Goal: Task Accomplishment & Management: Use online tool/utility

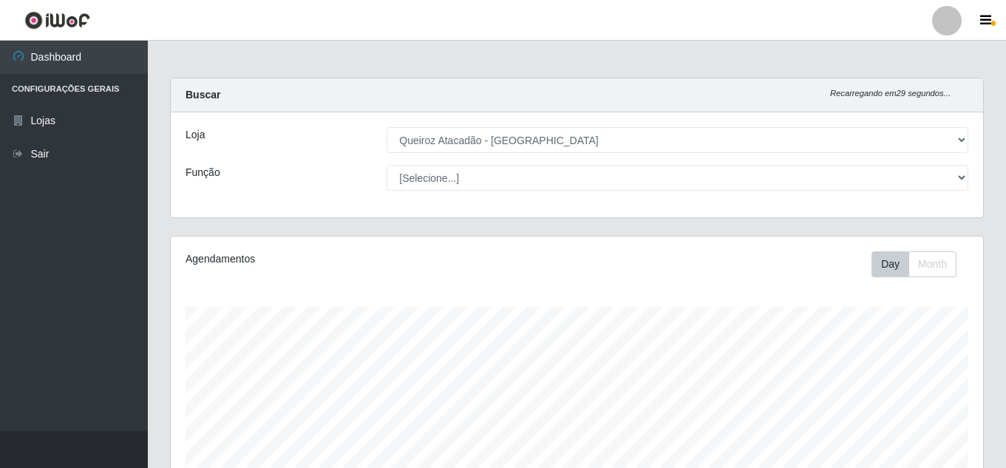
select select "225"
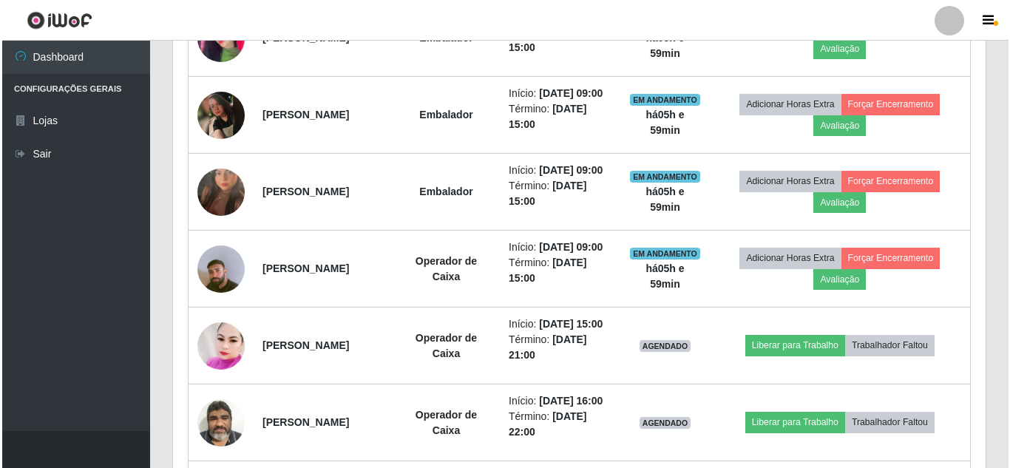
scroll to position [805, 0]
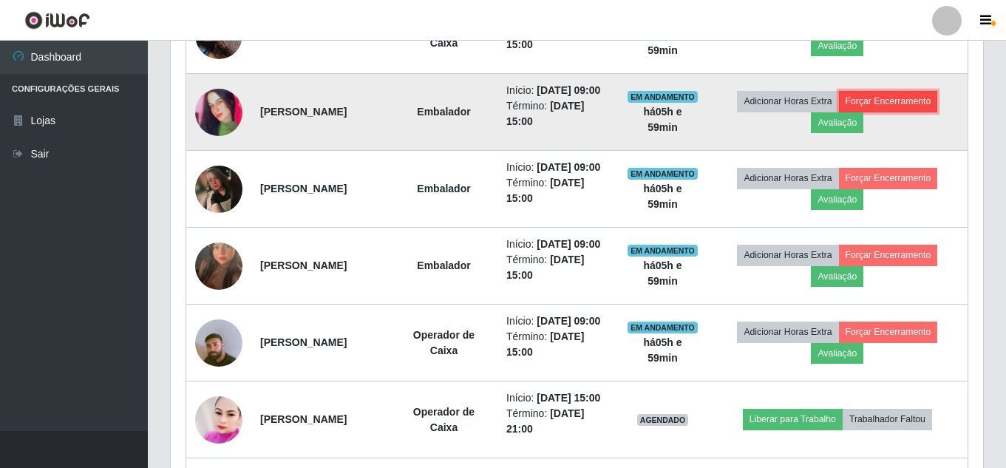
click at [924, 112] on button "Forçar Encerramento" at bounding box center [888, 101] width 99 height 21
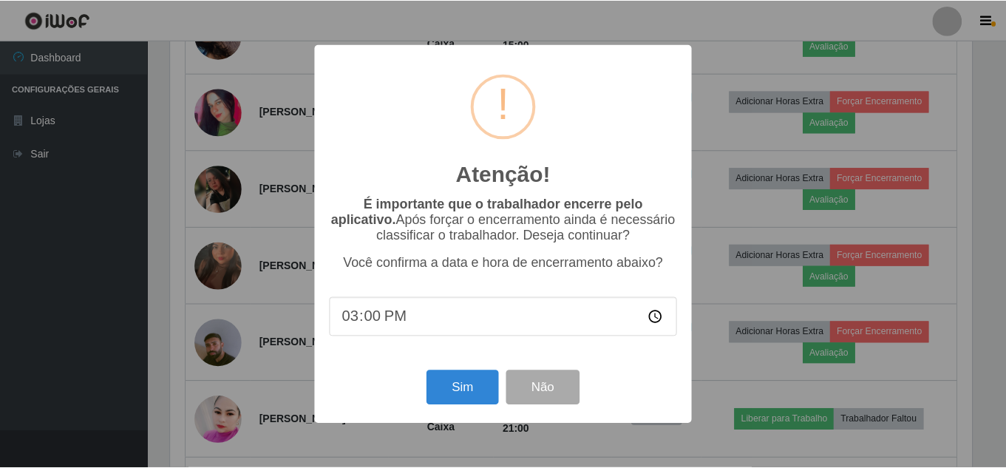
scroll to position [307, 805]
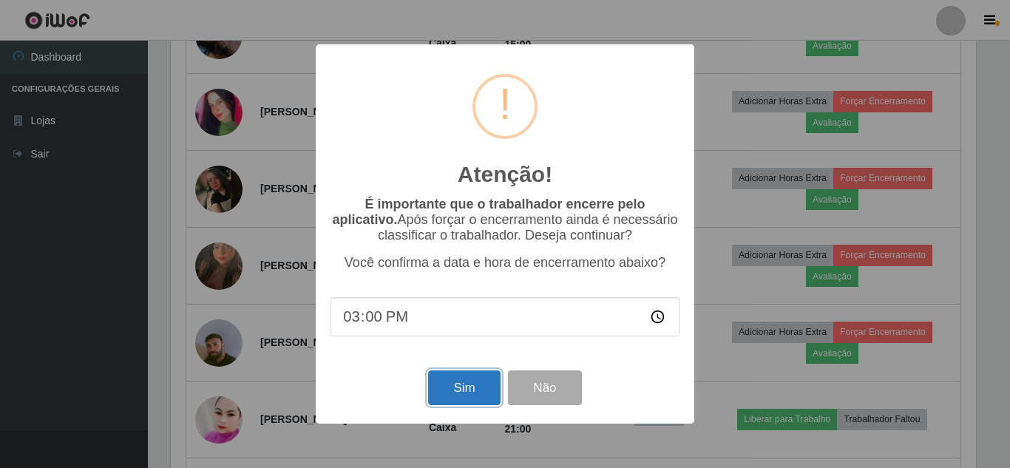
click at [472, 380] on button "Sim" at bounding box center [464, 387] width 72 height 35
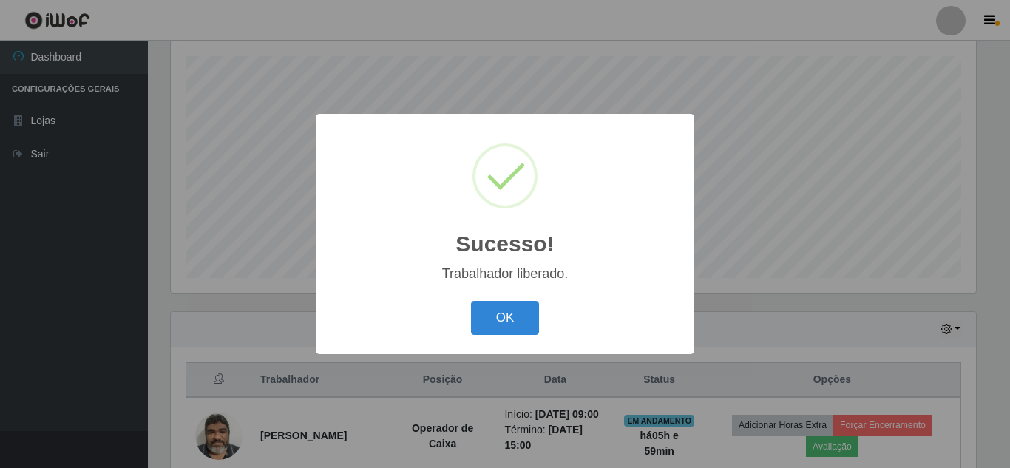
click at [529, 323] on button "OK" at bounding box center [505, 318] width 69 height 35
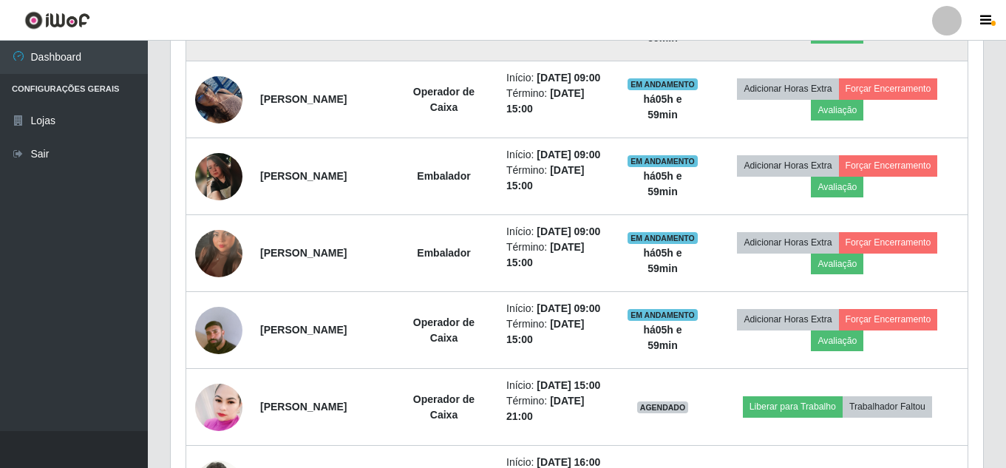
scroll to position [768, 0]
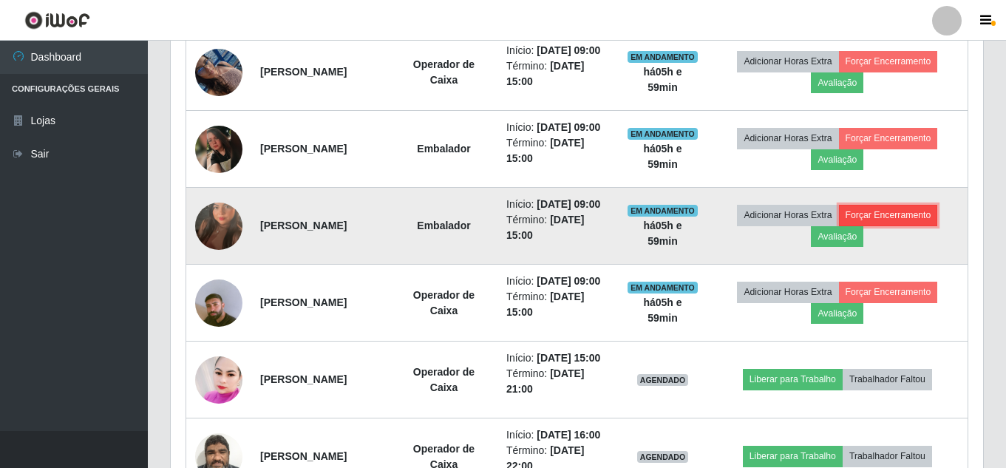
click at [889, 226] on button "Forçar Encerramento" at bounding box center [888, 215] width 99 height 21
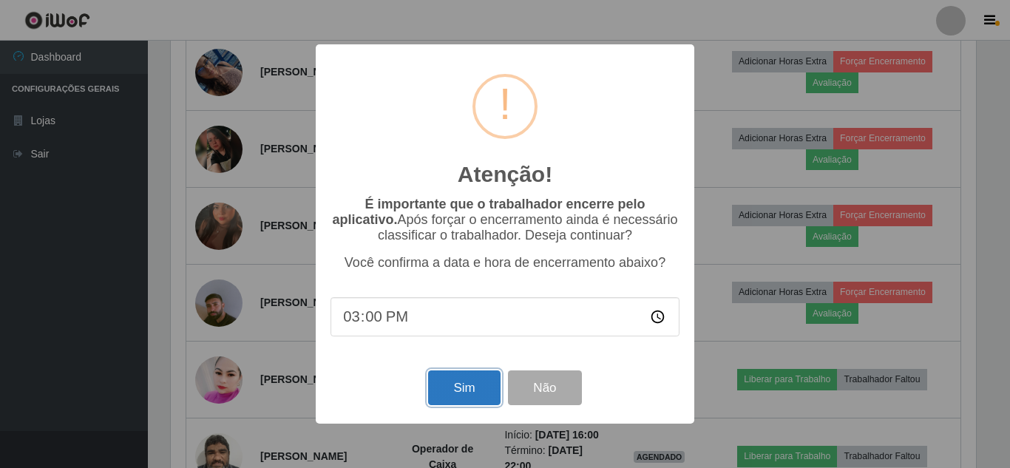
click at [450, 387] on button "Sim" at bounding box center [464, 387] width 72 height 35
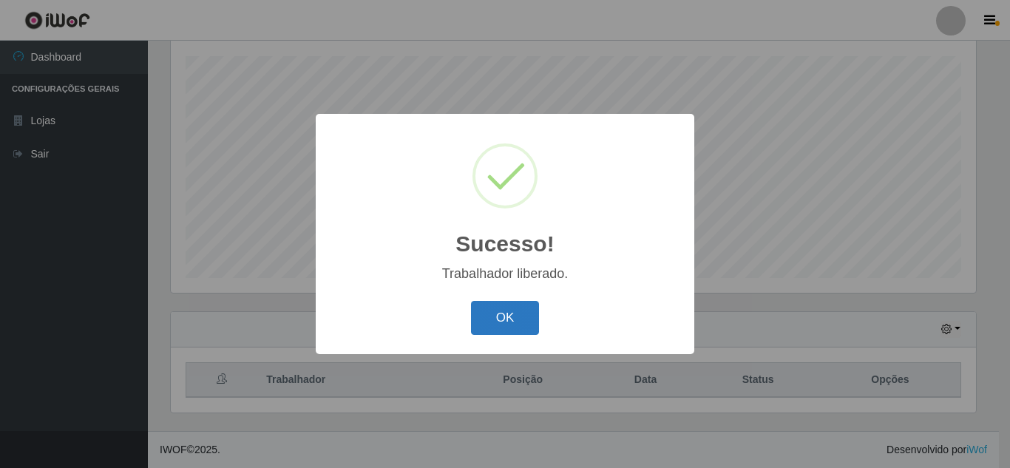
click at [484, 315] on button "OK" at bounding box center [505, 318] width 69 height 35
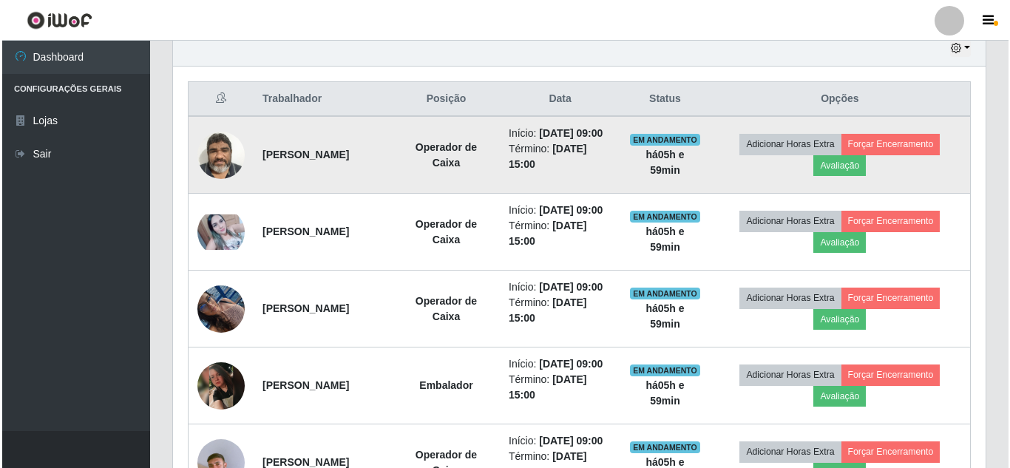
scroll to position [620, 0]
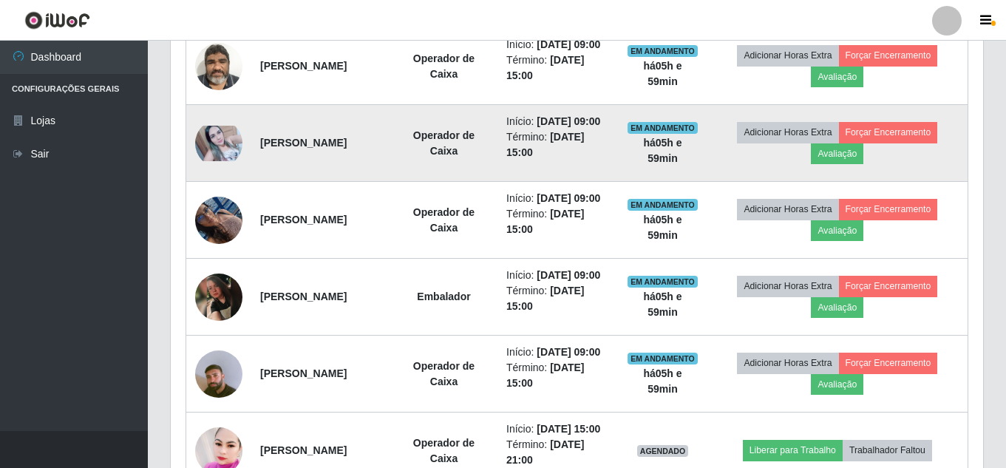
click at [235, 161] on img at bounding box center [218, 143] width 47 height 35
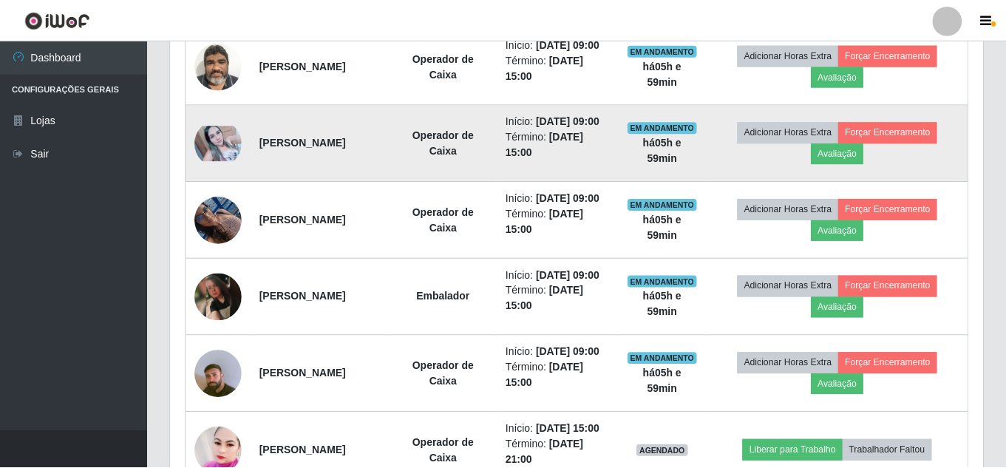
scroll to position [307, 805]
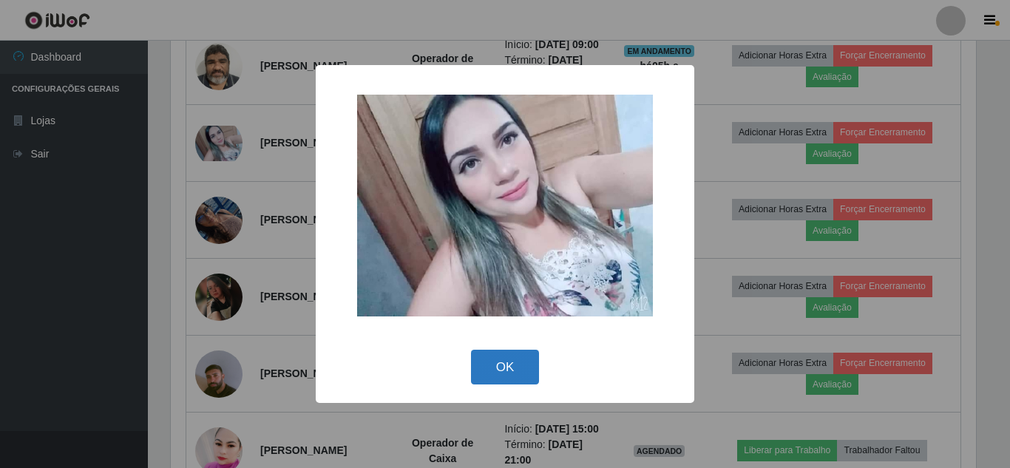
click at [515, 360] on button "OK" at bounding box center [505, 367] width 69 height 35
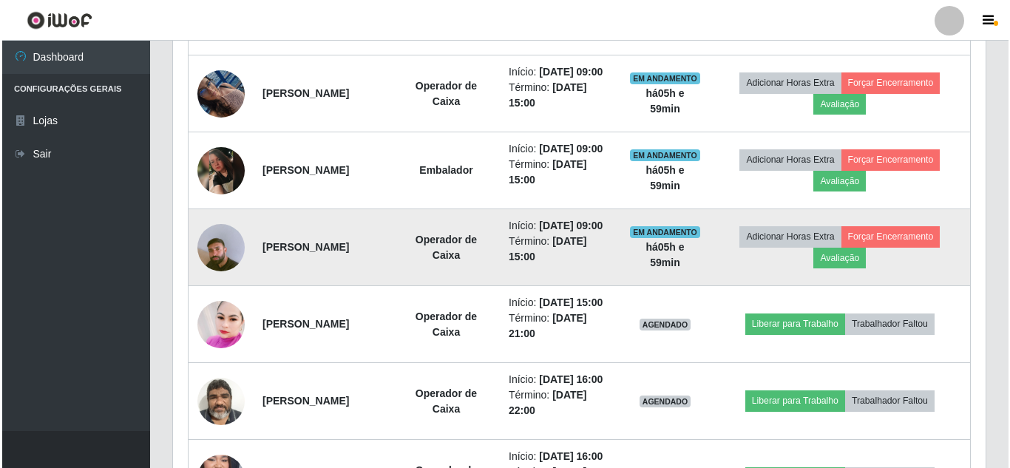
scroll to position [768, 0]
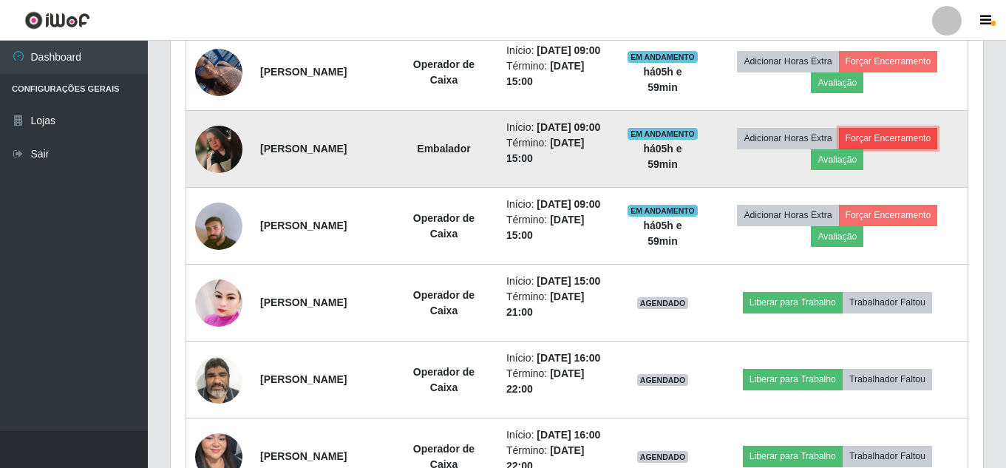
click at [905, 149] on button "Forçar Encerramento" at bounding box center [888, 138] width 99 height 21
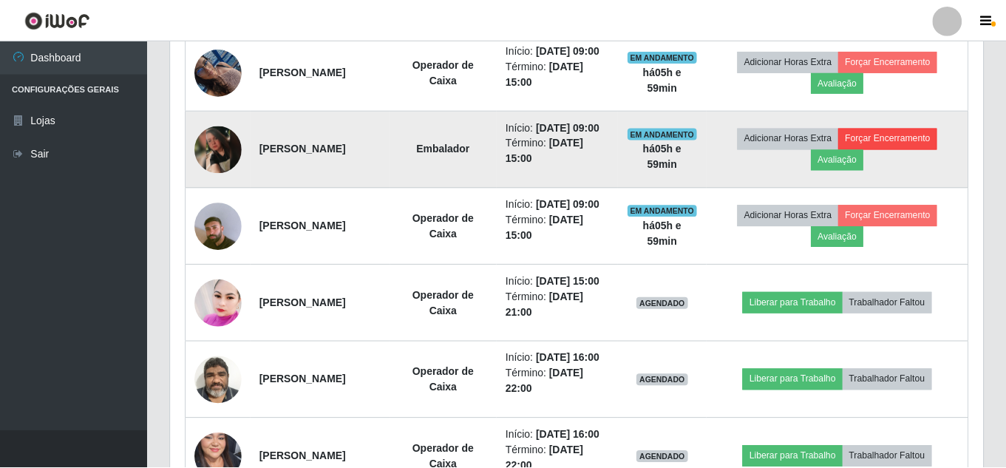
scroll to position [0, 0]
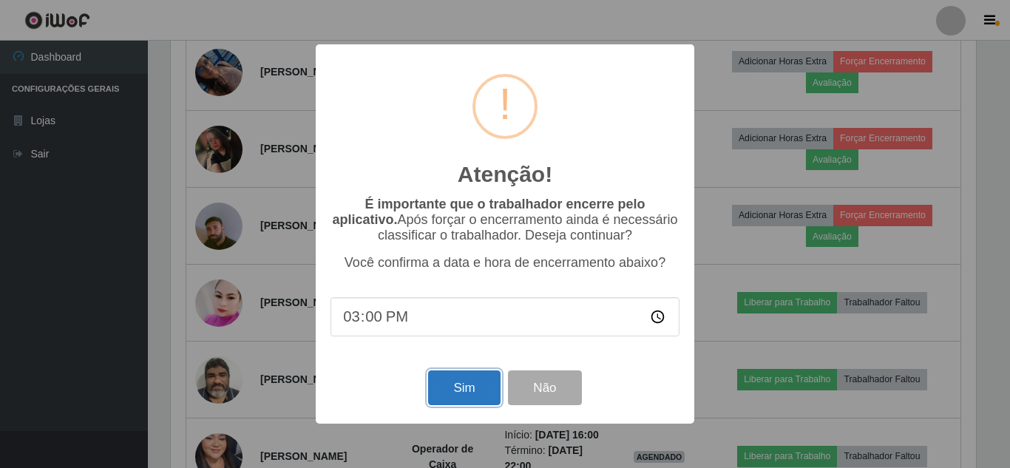
click at [456, 384] on button "Sim" at bounding box center [464, 387] width 72 height 35
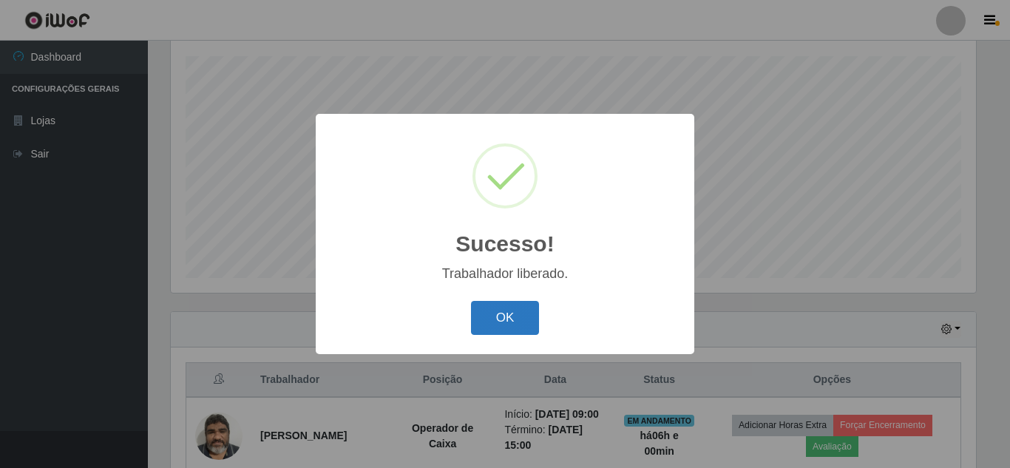
click at [503, 319] on button "OK" at bounding box center [505, 318] width 69 height 35
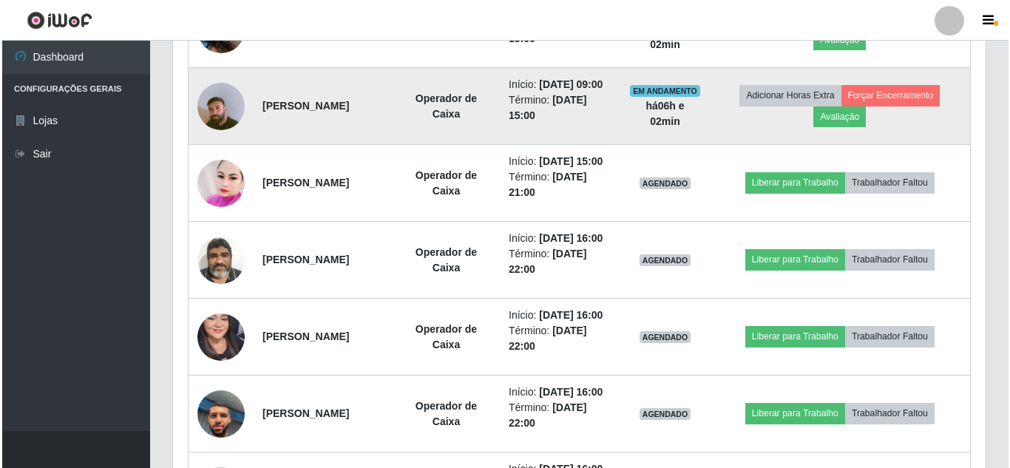
scroll to position [824, 0]
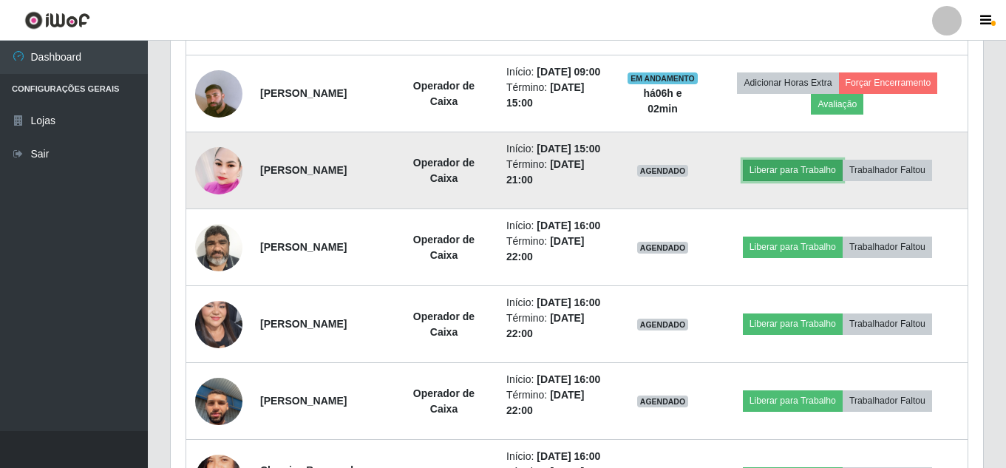
click at [822, 180] on button "Liberar para Trabalho" at bounding box center [793, 170] width 100 height 21
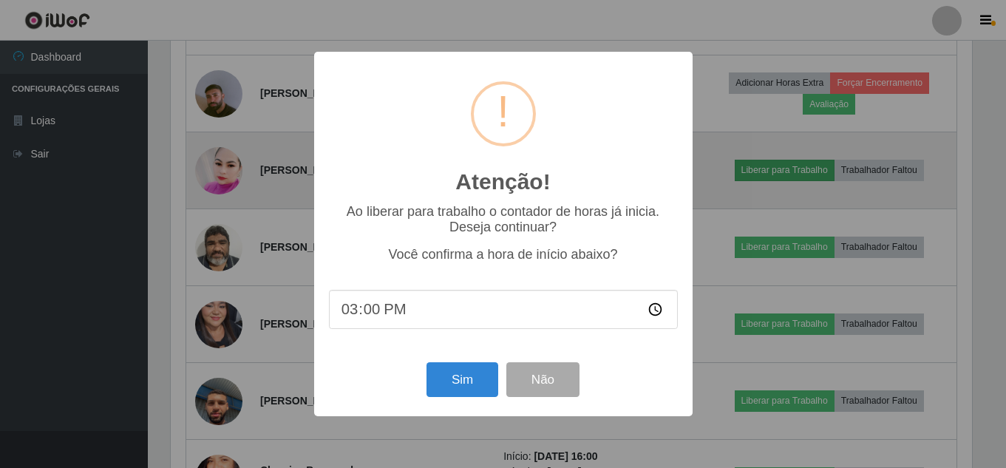
scroll to position [307, 805]
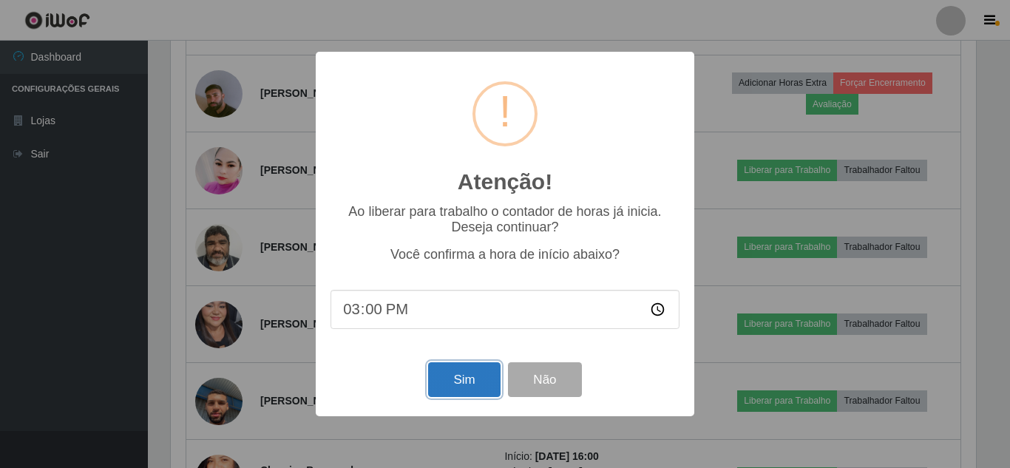
click at [467, 390] on button "Sim" at bounding box center [464, 379] width 72 height 35
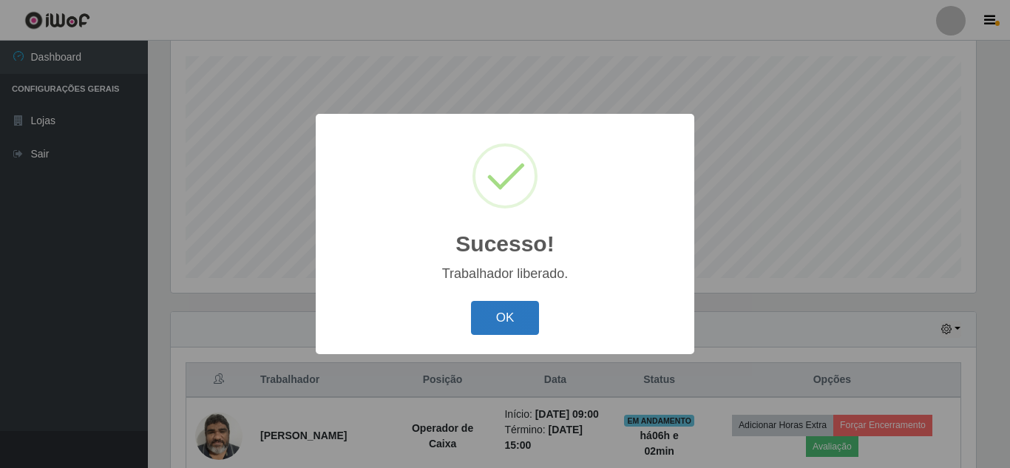
click at [501, 317] on button "OK" at bounding box center [505, 318] width 69 height 35
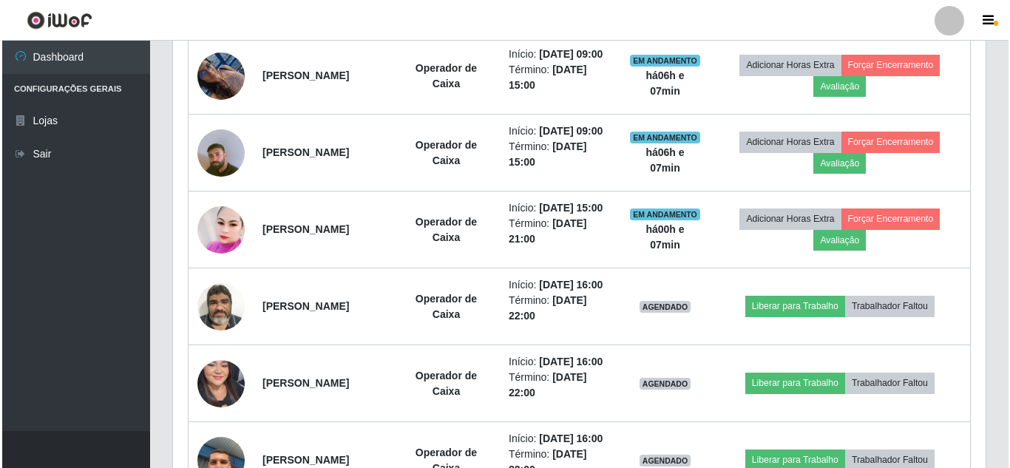
scroll to position [768, 0]
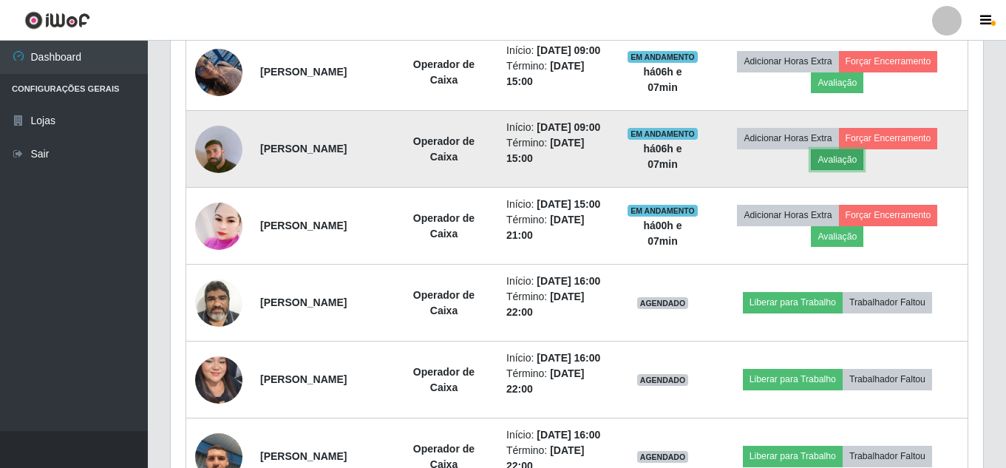
click at [841, 170] on button "Avaliação" at bounding box center [837, 159] width 52 height 21
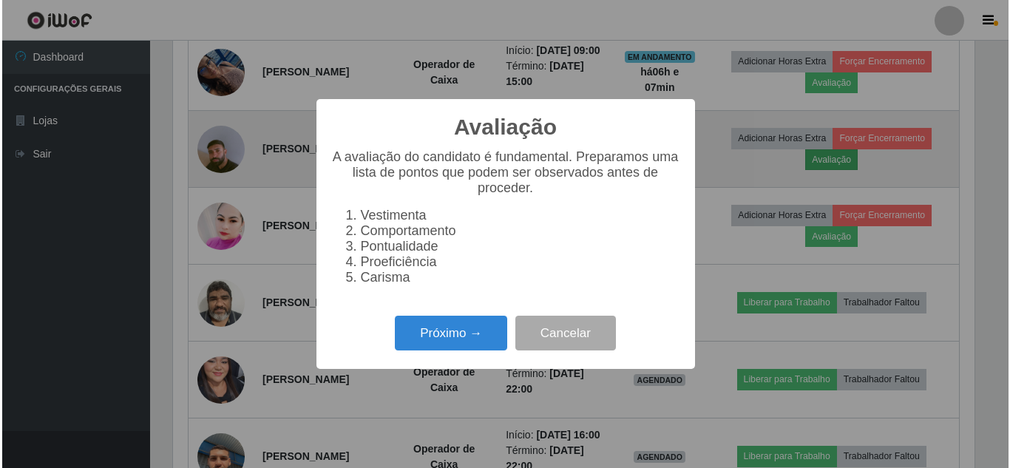
scroll to position [307, 805]
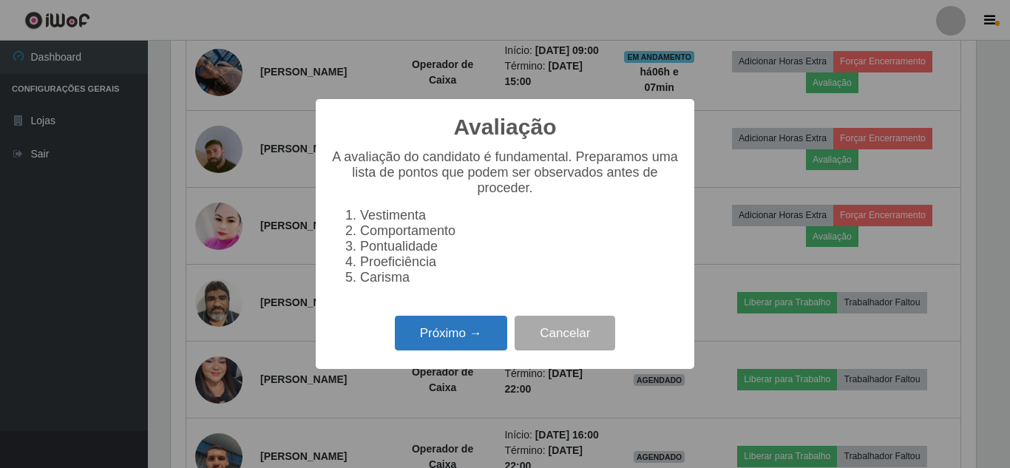
click at [478, 336] on button "Próximo →" at bounding box center [451, 333] width 112 height 35
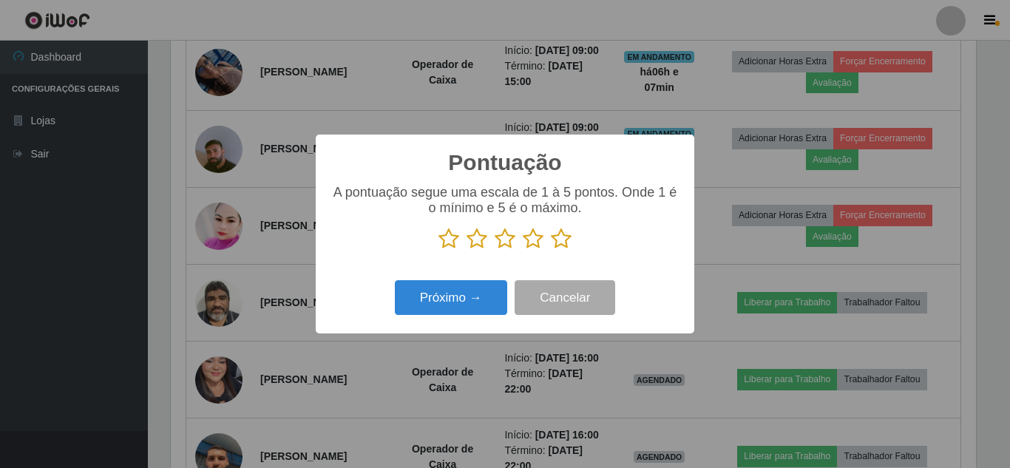
scroll to position [739086, 738588]
click at [560, 242] on icon at bounding box center [561, 239] width 21 height 22
click at [551, 250] on input "radio" at bounding box center [551, 250] width 0 height 0
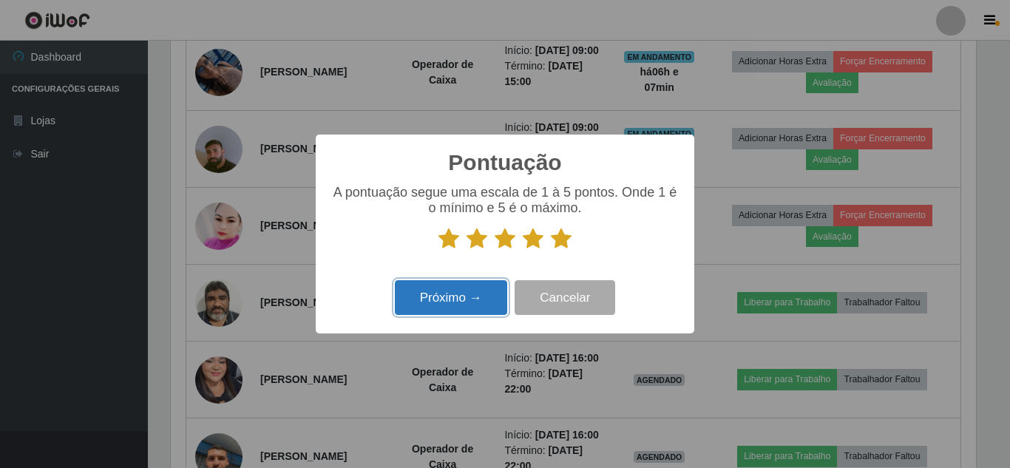
click at [466, 299] on button "Próximo →" at bounding box center [451, 297] width 112 height 35
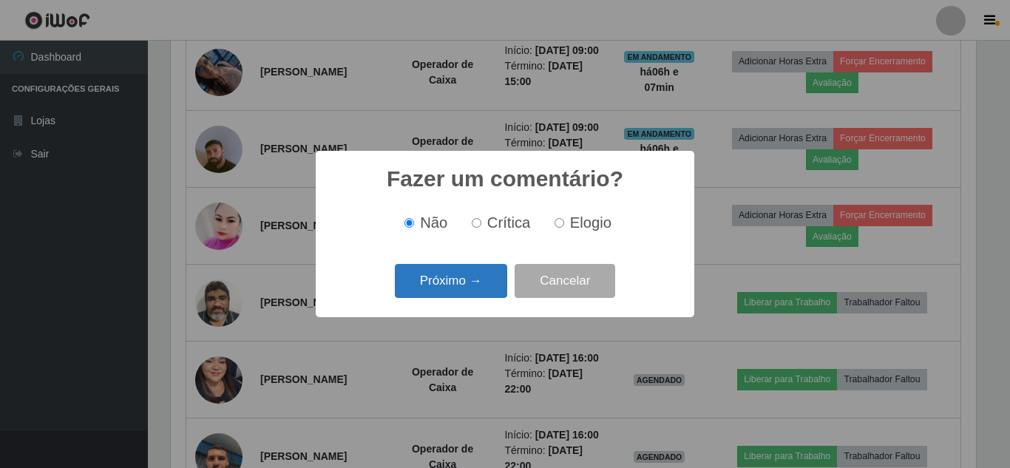
click at [467, 294] on button "Próximo →" at bounding box center [451, 281] width 112 height 35
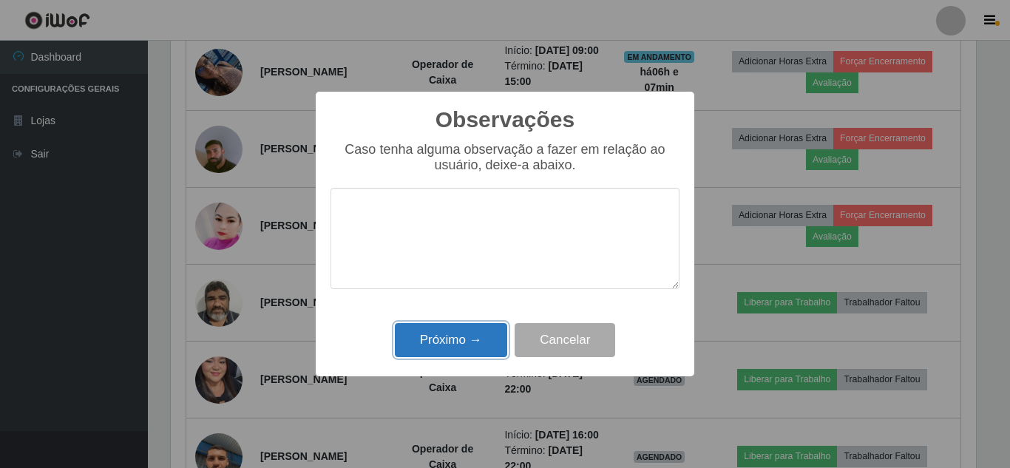
click at [467, 347] on button "Próximo →" at bounding box center [451, 340] width 112 height 35
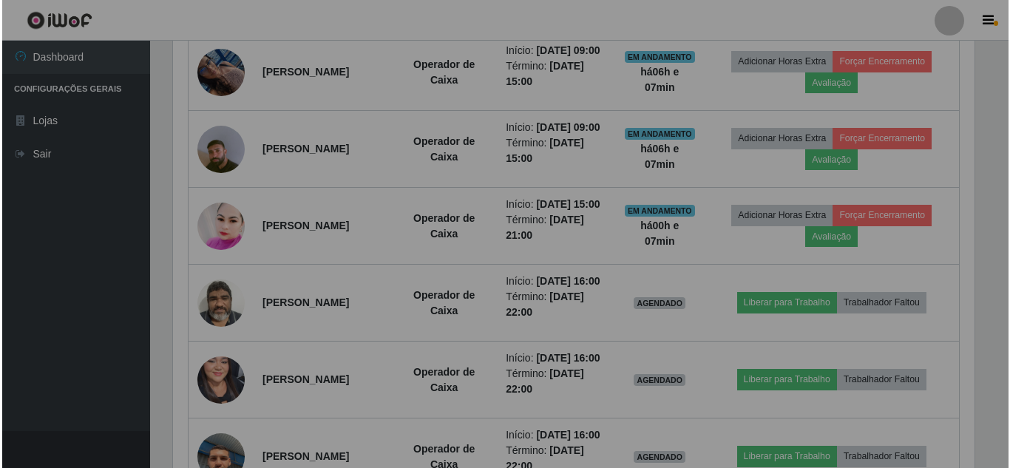
scroll to position [307, 813]
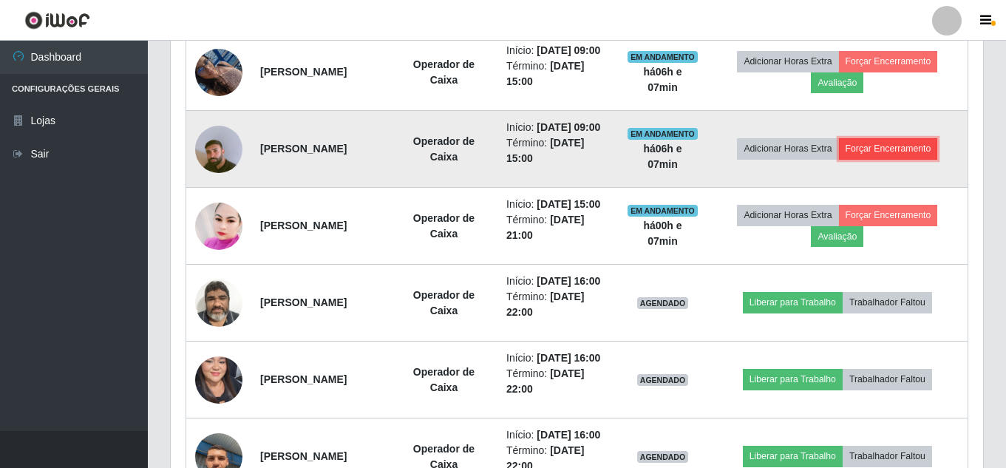
click at [904, 159] on button "Forçar Encerramento" at bounding box center [888, 148] width 99 height 21
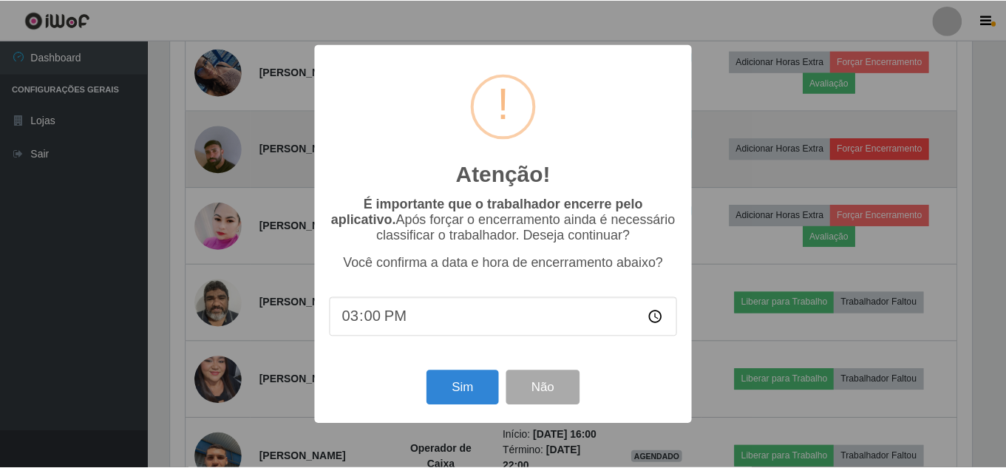
scroll to position [307, 805]
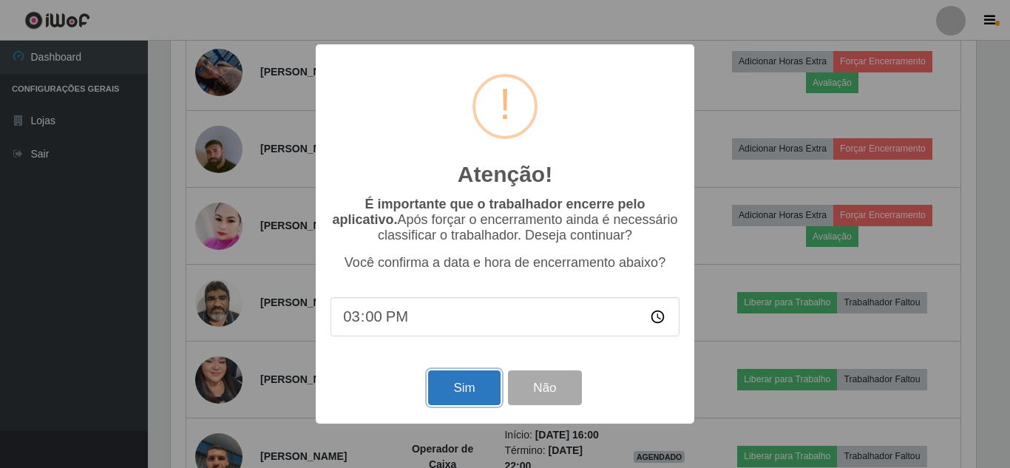
click at [472, 387] on button "Sim" at bounding box center [464, 387] width 72 height 35
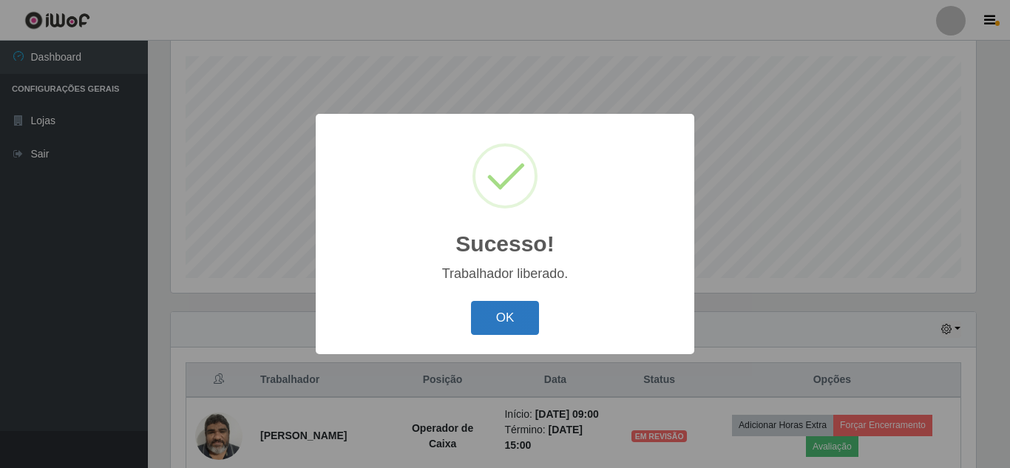
click at [521, 322] on button "OK" at bounding box center [505, 318] width 69 height 35
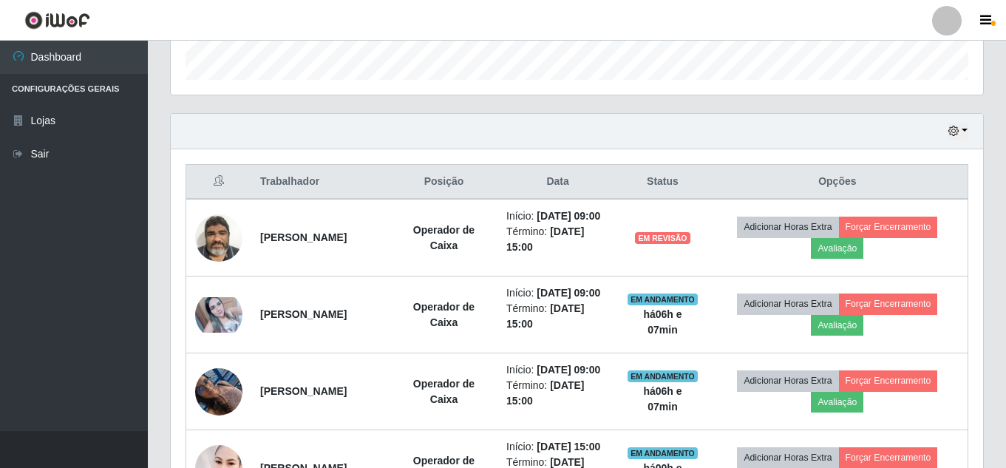
scroll to position [472, 0]
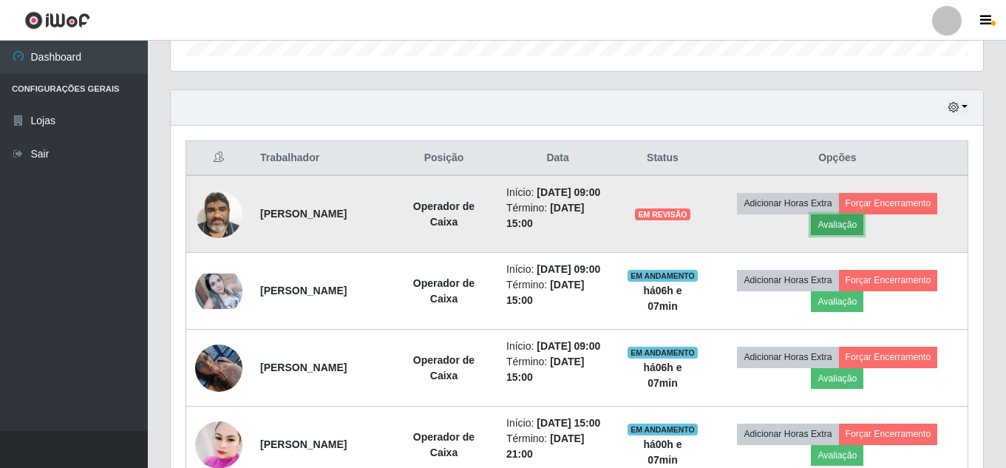
click at [861, 235] on button "Avaliação" at bounding box center [837, 224] width 52 height 21
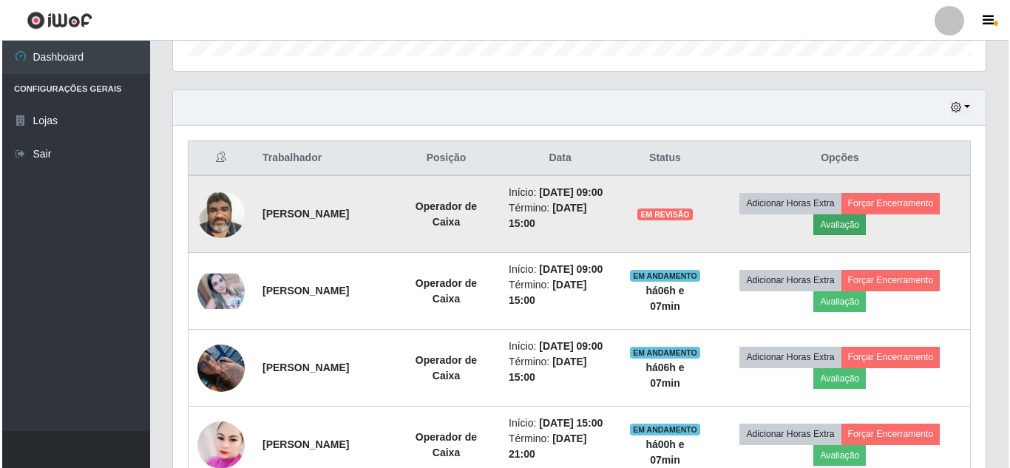
scroll to position [307, 805]
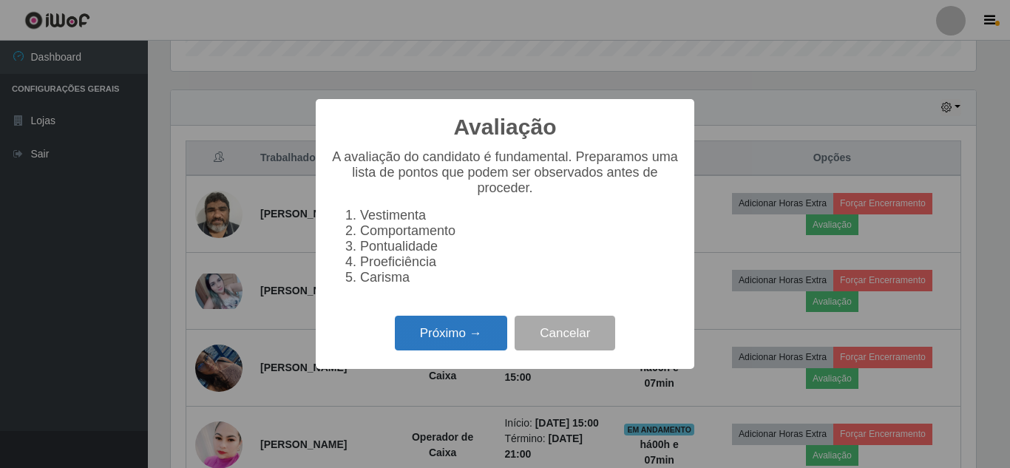
click at [449, 350] on button "Próximo →" at bounding box center [451, 333] width 112 height 35
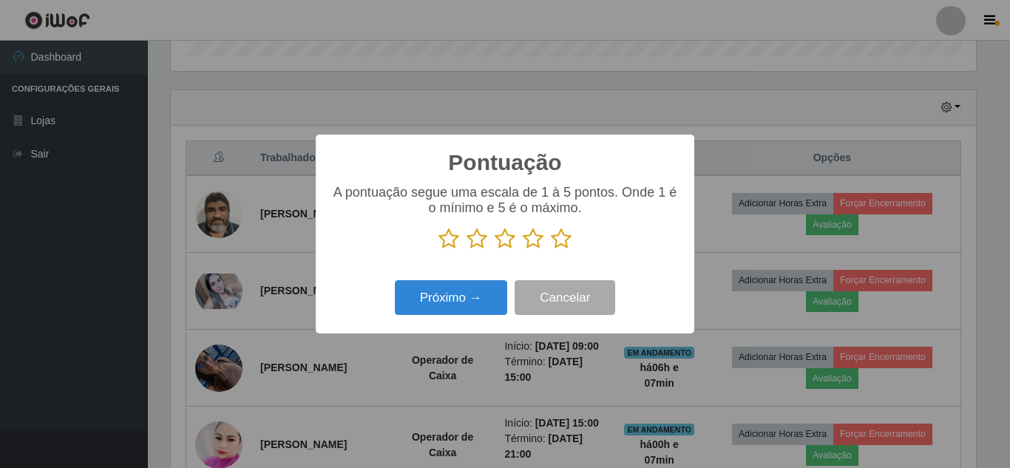
click at [566, 234] on icon at bounding box center [561, 239] width 21 height 22
click at [551, 250] on input "radio" at bounding box center [551, 250] width 0 height 0
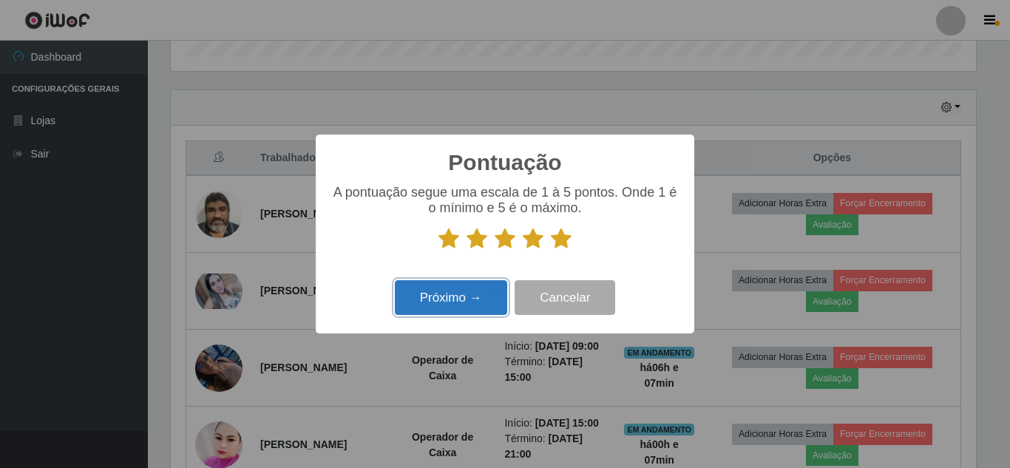
click at [460, 304] on button "Próximo →" at bounding box center [451, 297] width 112 height 35
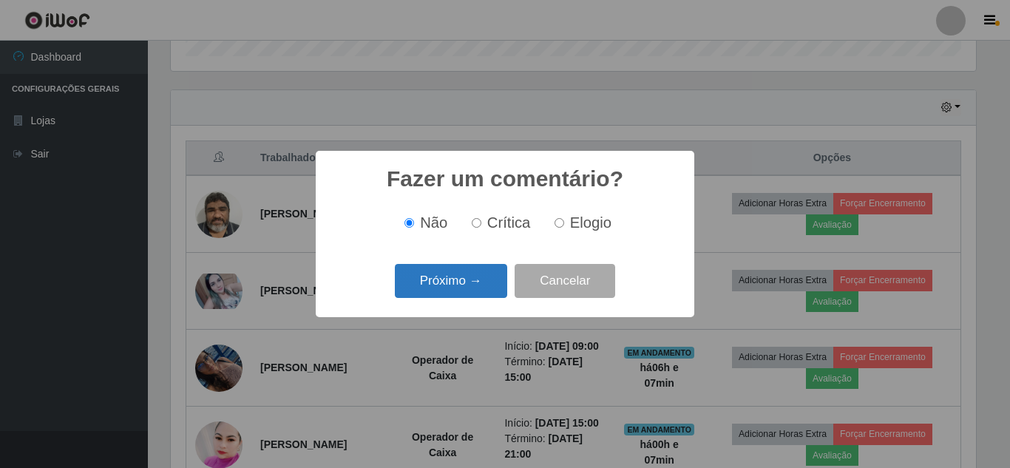
click at [465, 283] on button "Próximo →" at bounding box center [451, 281] width 112 height 35
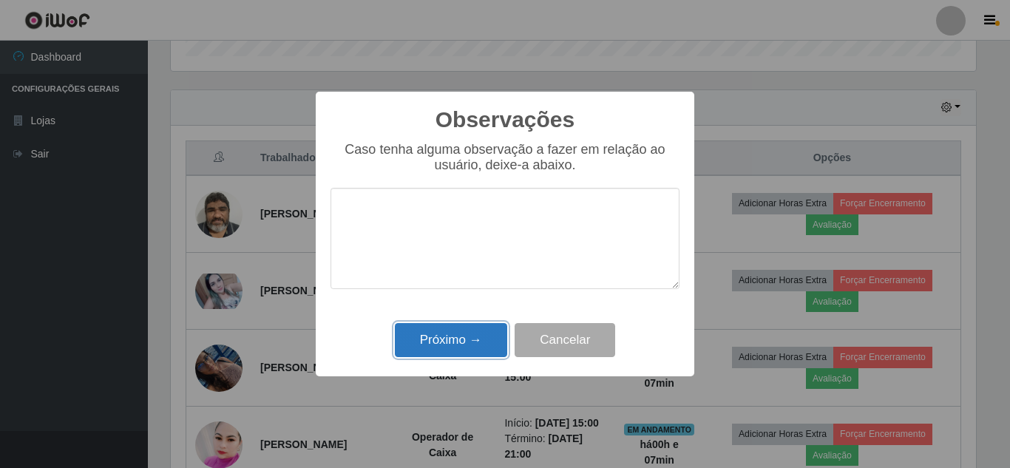
click at [456, 348] on button "Próximo →" at bounding box center [451, 340] width 112 height 35
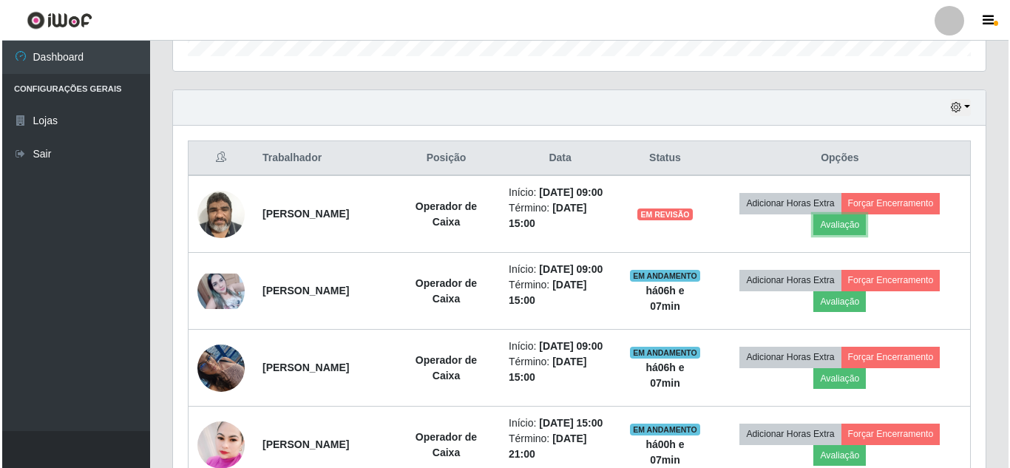
scroll to position [307, 813]
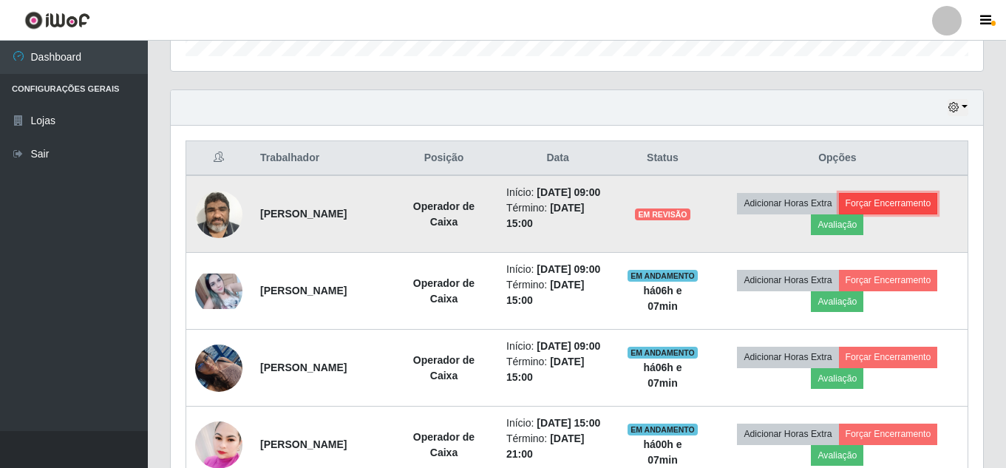
click at [912, 212] on button "Forçar Encerramento" at bounding box center [888, 203] width 99 height 21
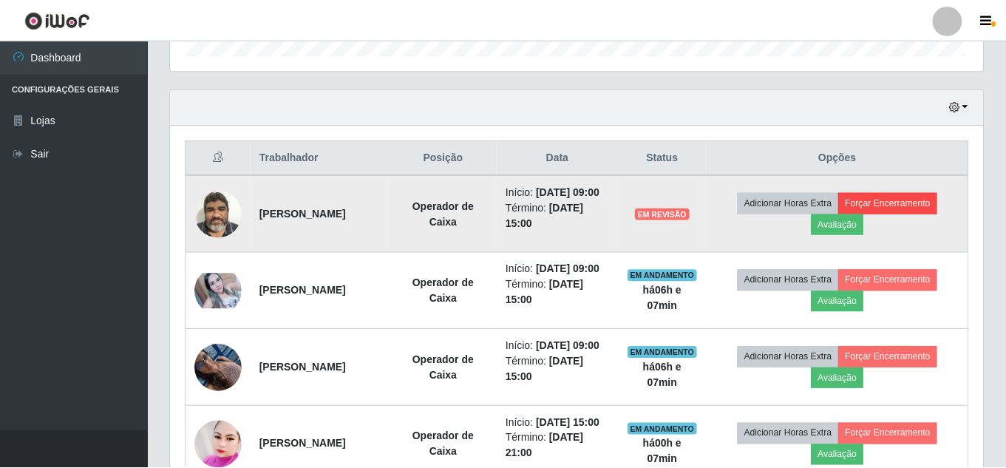
scroll to position [307, 805]
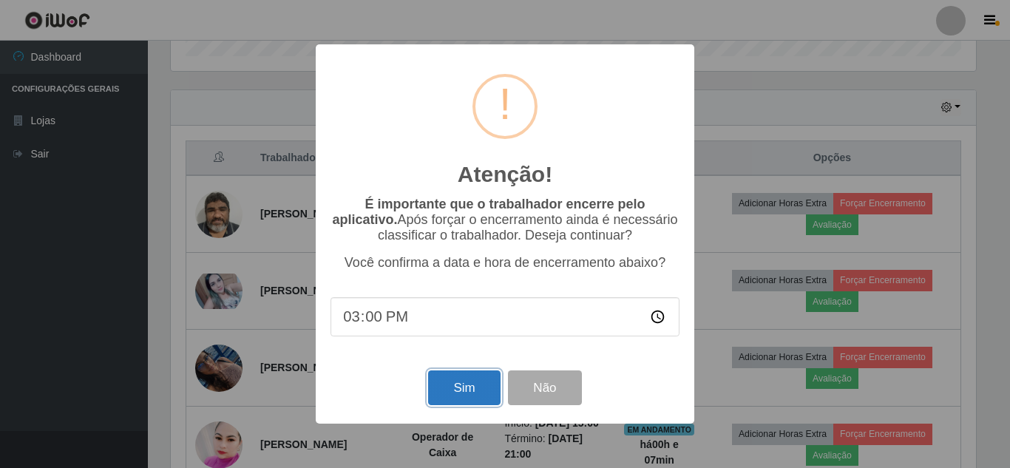
click at [457, 397] on button "Sim" at bounding box center [464, 387] width 72 height 35
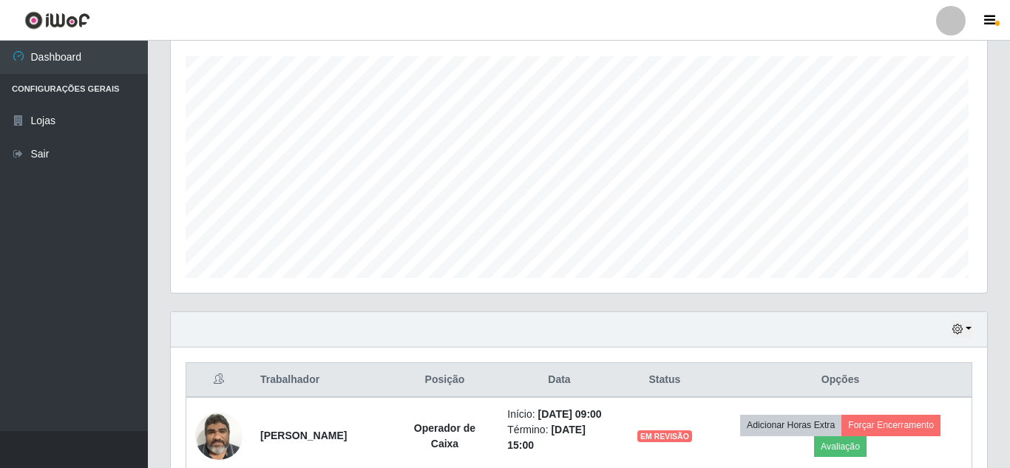
scroll to position [739086, 738588]
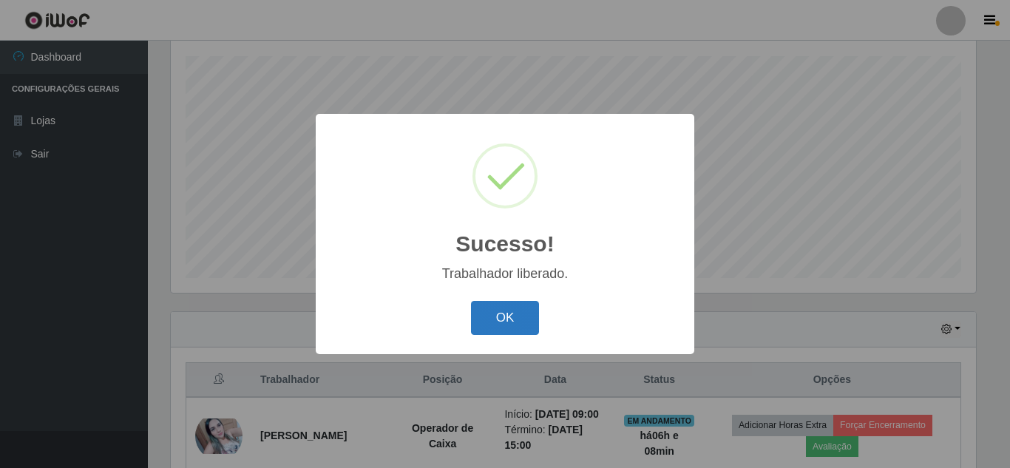
click at [506, 318] on button "OK" at bounding box center [505, 318] width 69 height 35
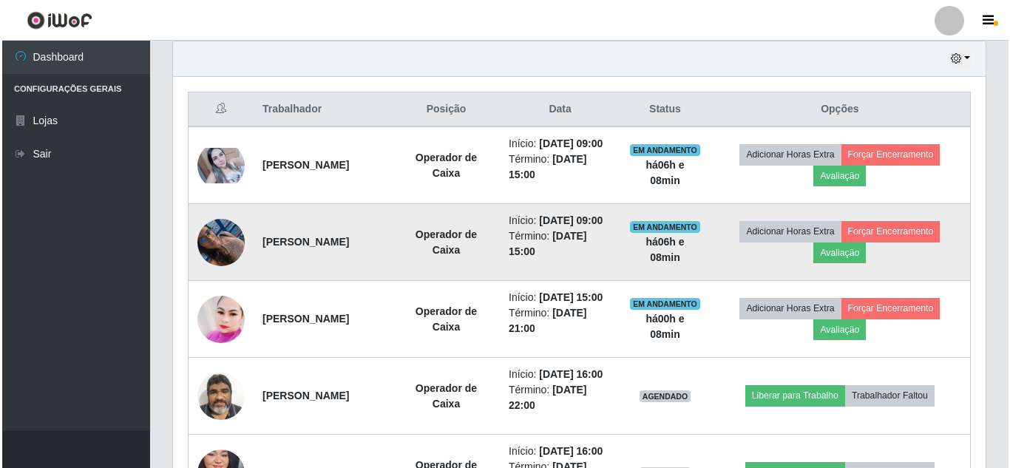
scroll to position [491, 0]
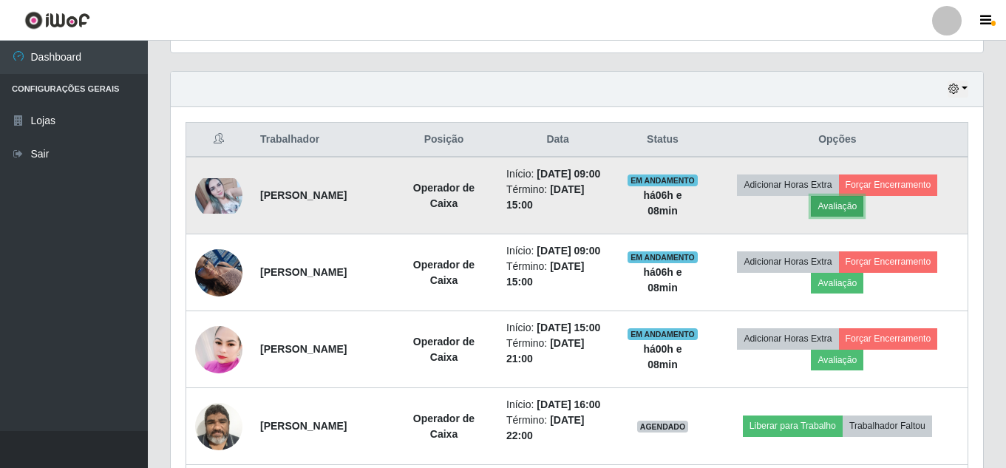
click at [864, 214] on button "Avaliação" at bounding box center [837, 206] width 52 height 21
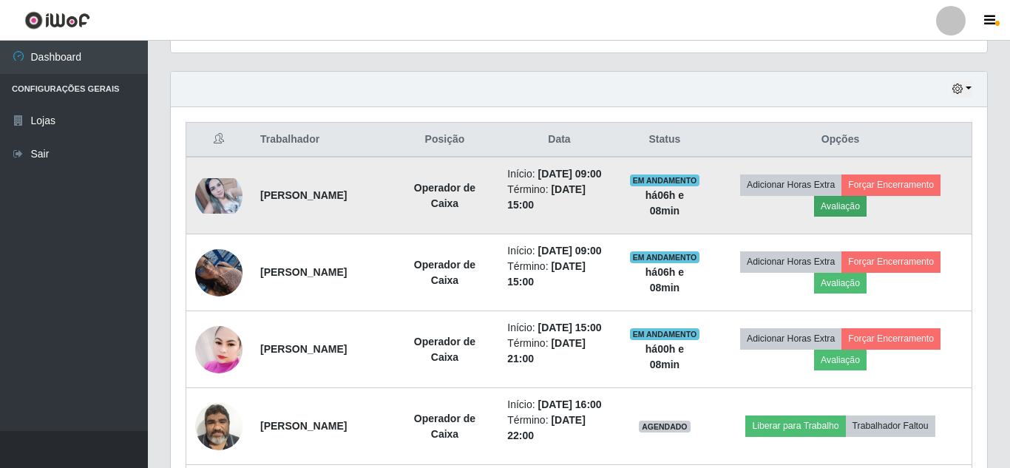
scroll to position [307, 805]
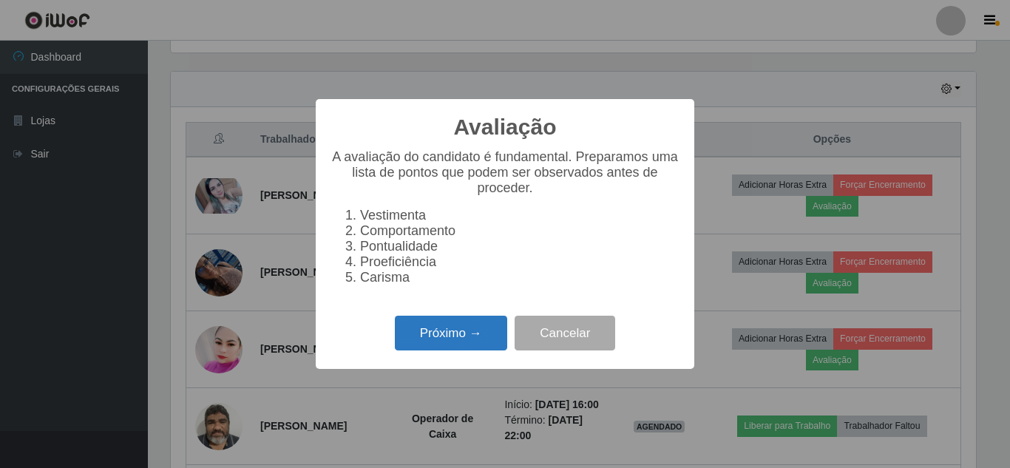
click at [465, 341] on button "Próximo →" at bounding box center [451, 333] width 112 height 35
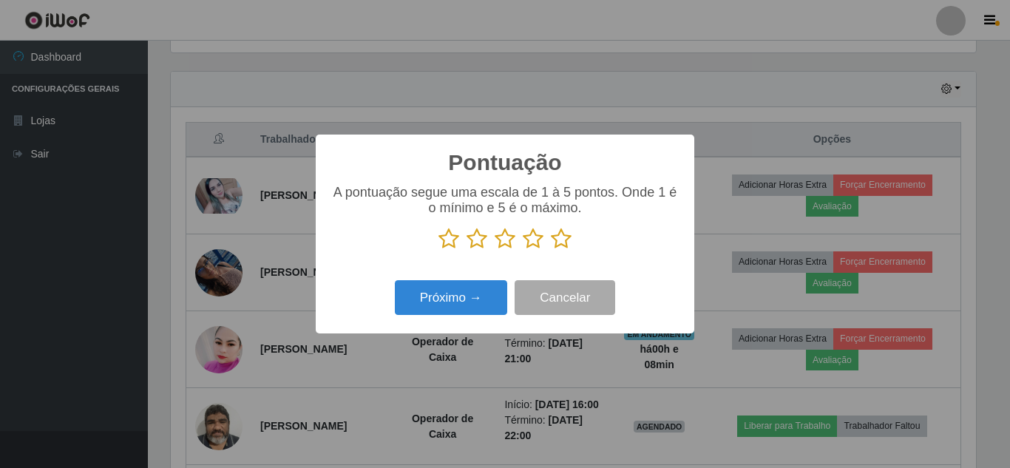
scroll to position [739086, 738588]
drag, startPoint x: 562, startPoint y: 245, endPoint x: 570, endPoint y: 245, distance: 8.1
click at [566, 245] on icon at bounding box center [561, 239] width 21 height 22
click at [551, 250] on input "radio" at bounding box center [551, 250] width 0 height 0
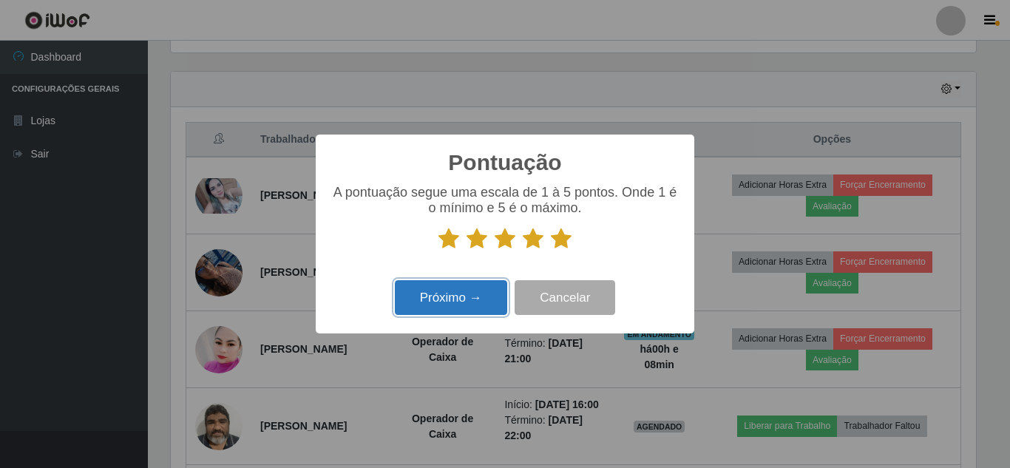
click at [445, 299] on button "Próximo →" at bounding box center [451, 297] width 112 height 35
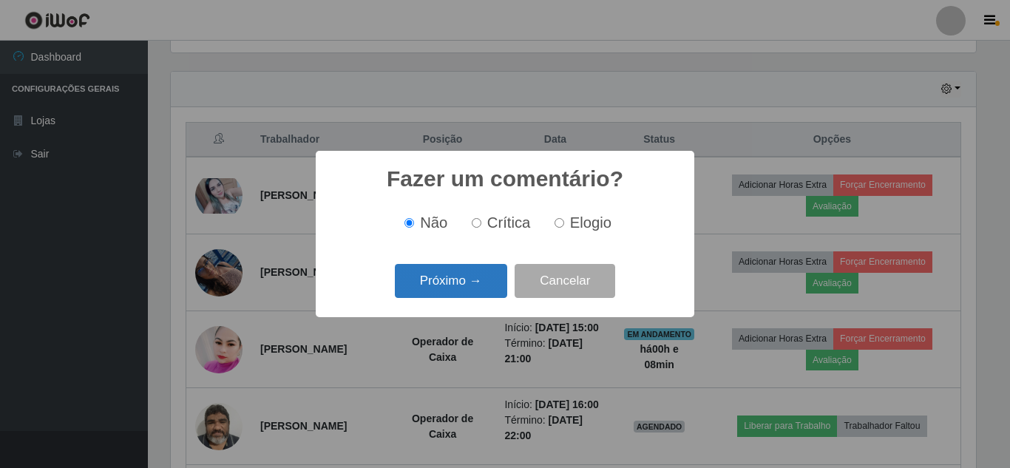
click at [454, 292] on button "Próximo →" at bounding box center [451, 281] width 112 height 35
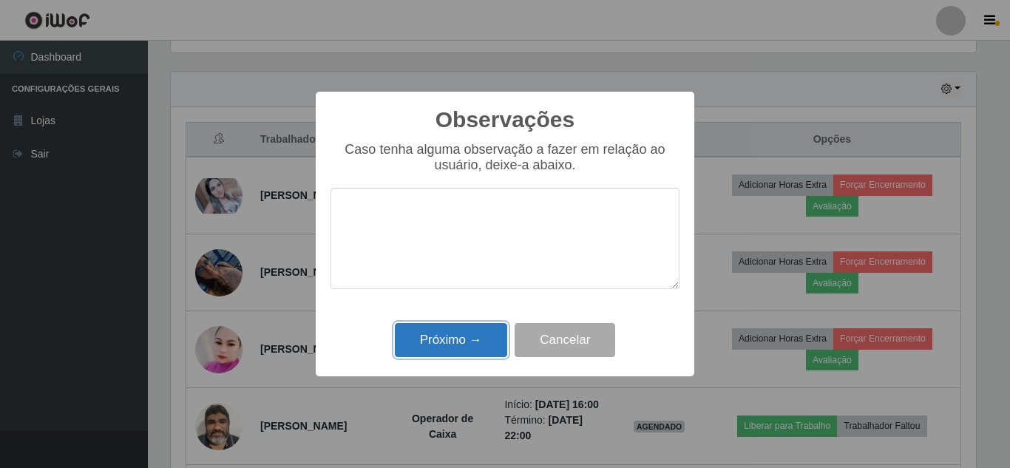
click at [438, 338] on button "Próximo →" at bounding box center [451, 340] width 112 height 35
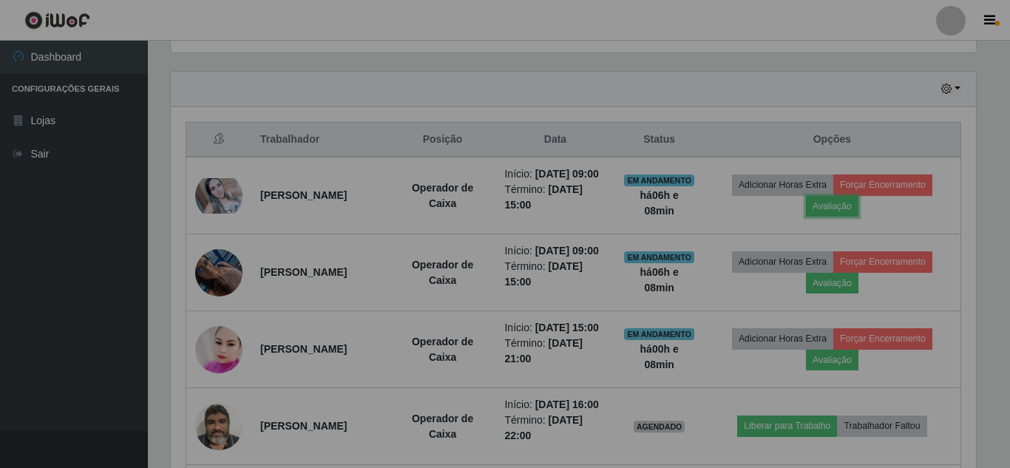
scroll to position [307, 813]
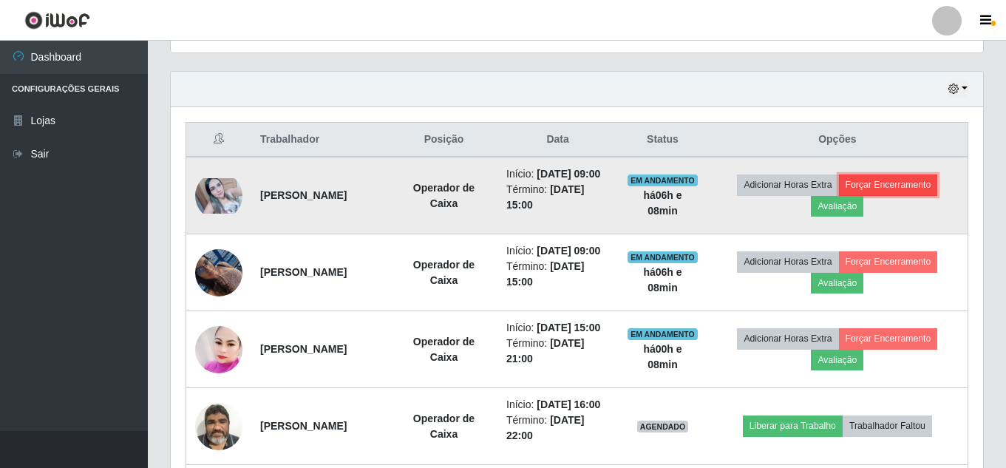
click at [901, 194] on button "Forçar Encerramento" at bounding box center [888, 184] width 99 height 21
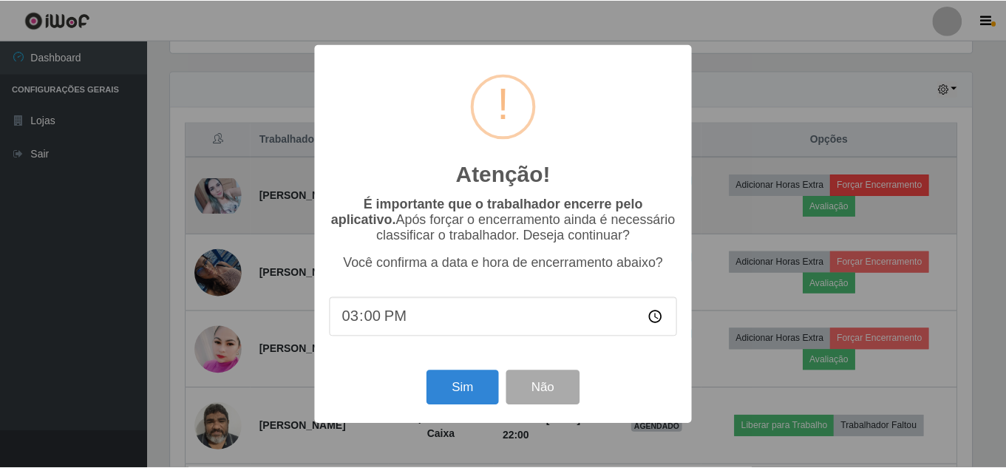
scroll to position [307, 805]
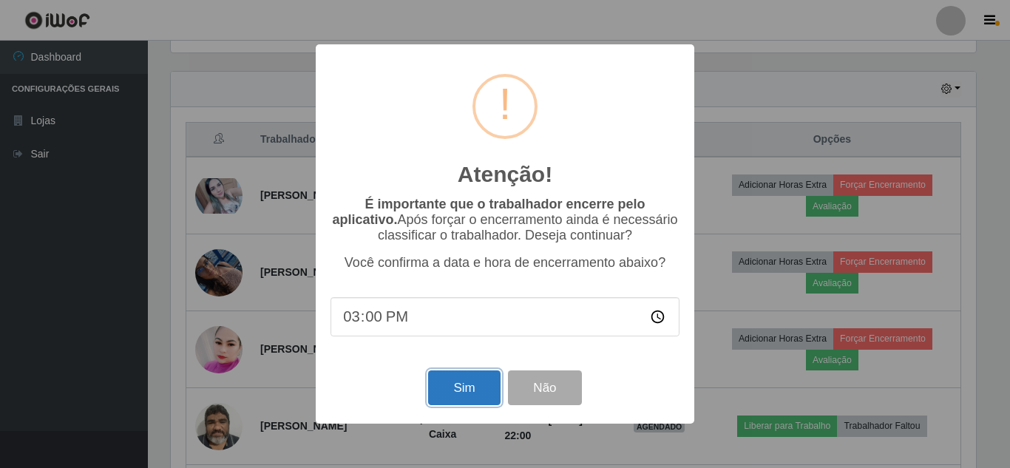
click at [467, 396] on button "Sim" at bounding box center [464, 387] width 72 height 35
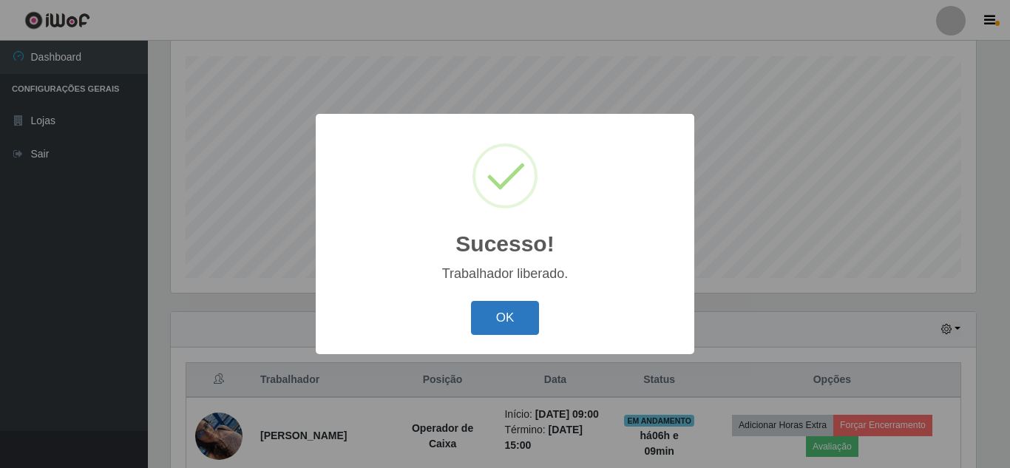
click at [509, 319] on button "OK" at bounding box center [505, 318] width 69 height 35
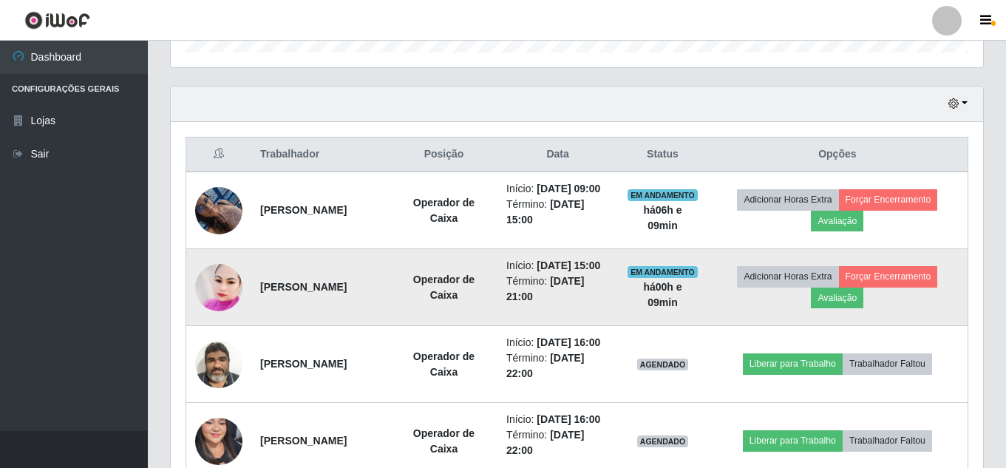
scroll to position [546, 0]
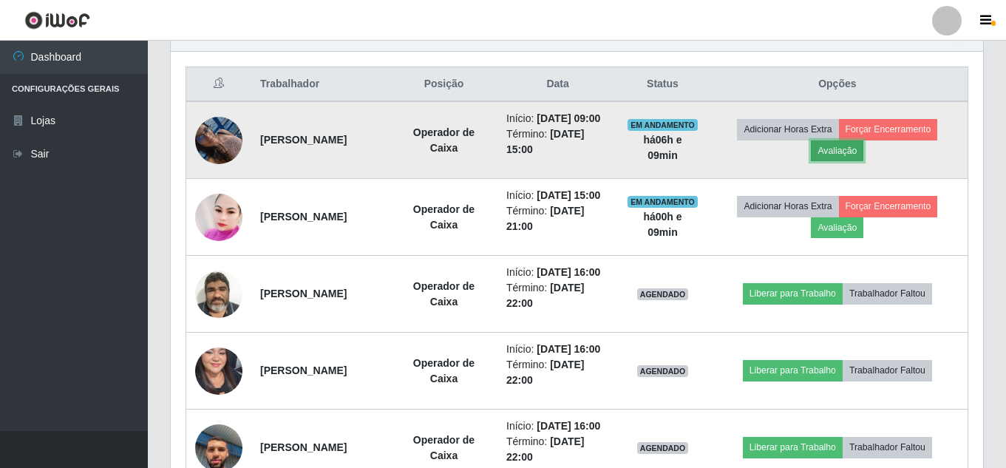
click at [855, 155] on button "Avaliação" at bounding box center [837, 150] width 52 height 21
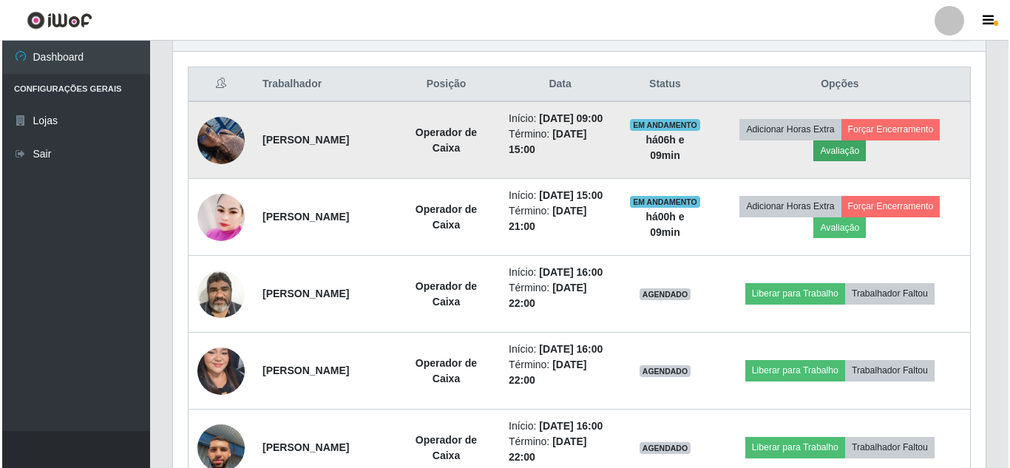
scroll to position [307, 805]
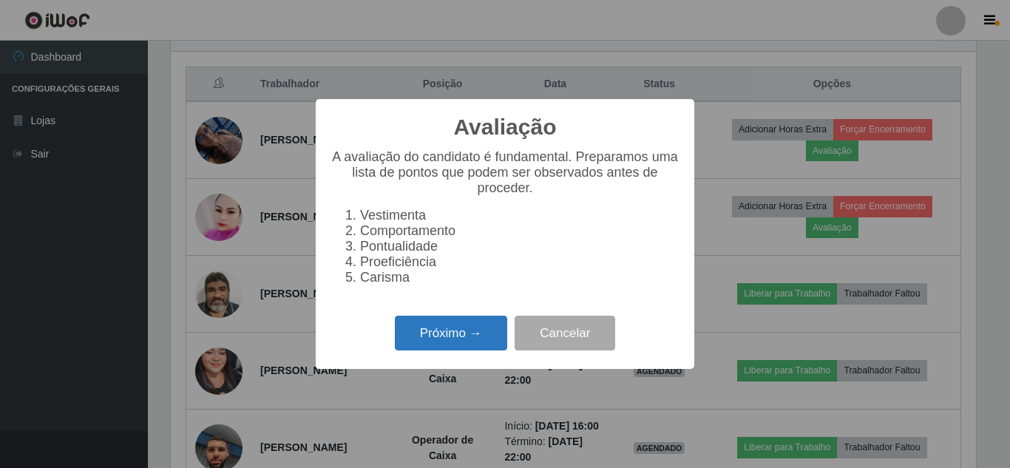
click at [438, 342] on button "Próximo →" at bounding box center [451, 333] width 112 height 35
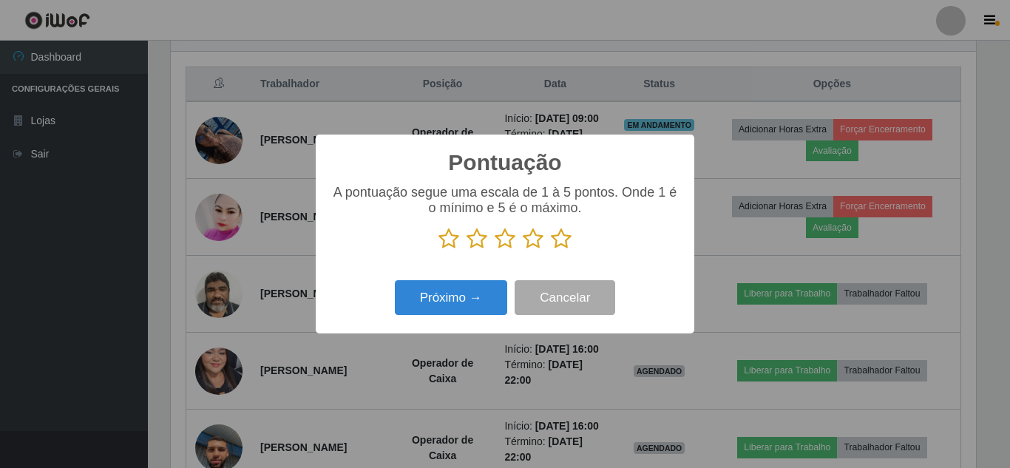
scroll to position [739086, 738588]
click at [563, 245] on icon at bounding box center [561, 239] width 21 height 22
click at [551, 250] on input "radio" at bounding box center [551, 250] width 0 height 0
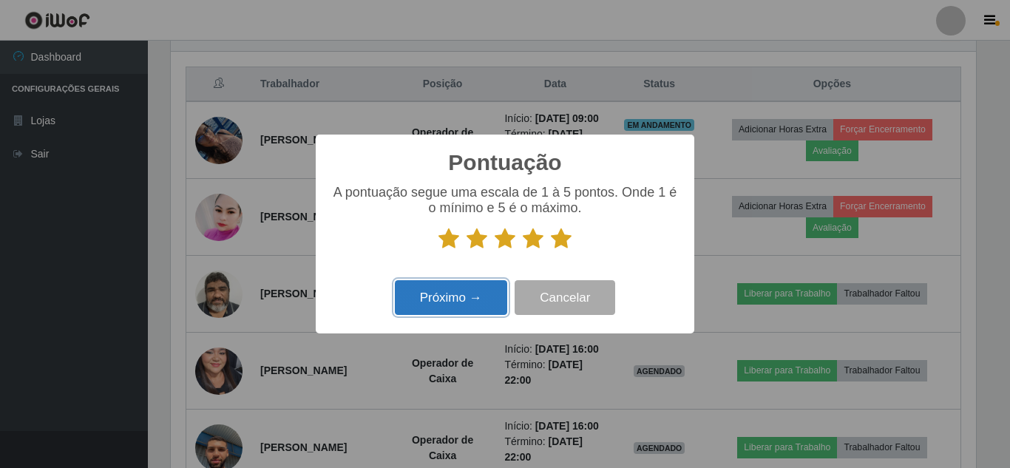
click at [470, 307] on button "Próximo →" at bounding box center [451, 297] width 112 height 35
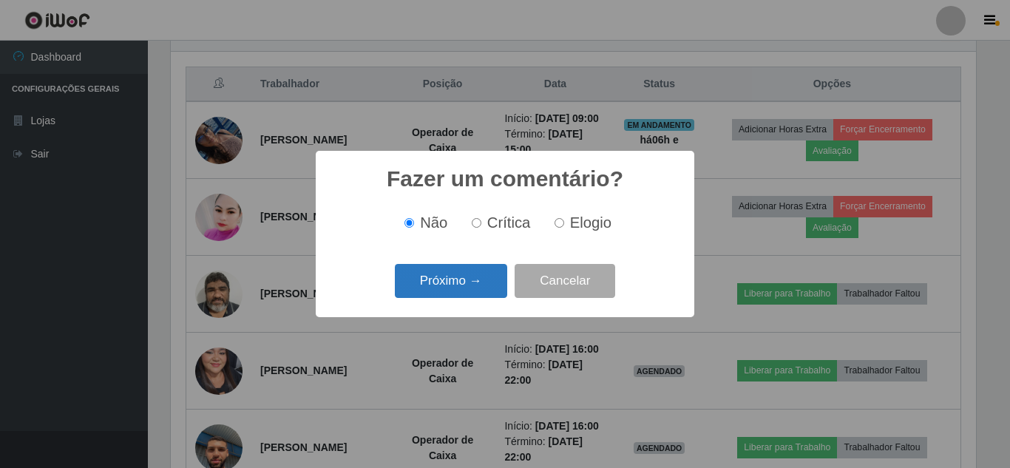
click at [470, 291] on button "Próximo →" at bounding box center [451, 281] width 112 height 35
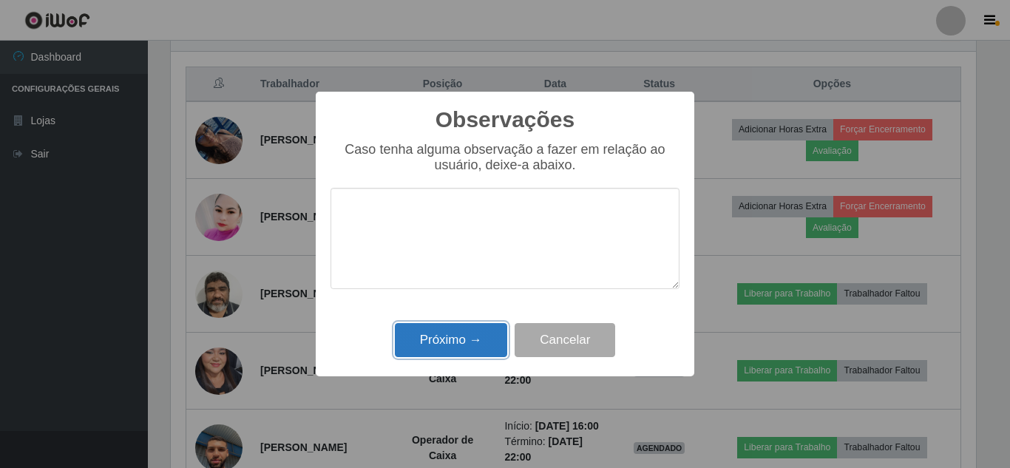
click at [461, 340] on button "Próximo →" at bounding box center [451, 340] width 112 height 35
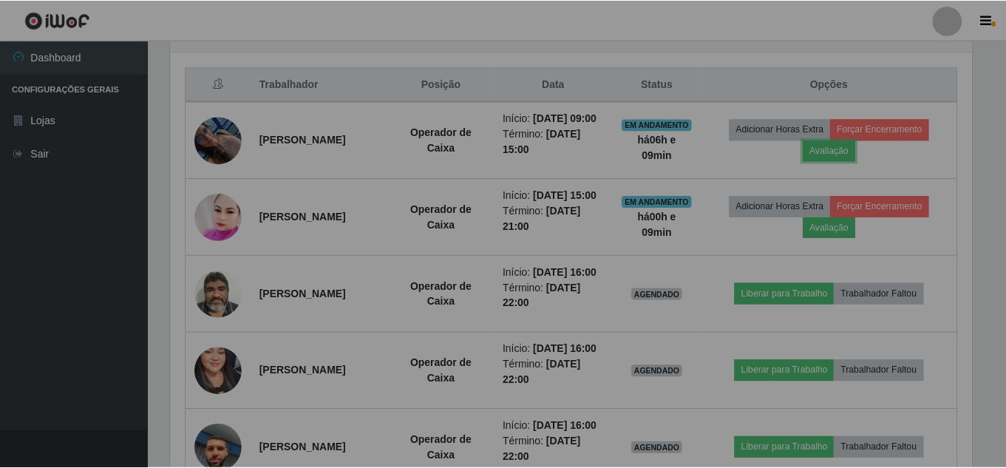
scroll to position [307, 813]
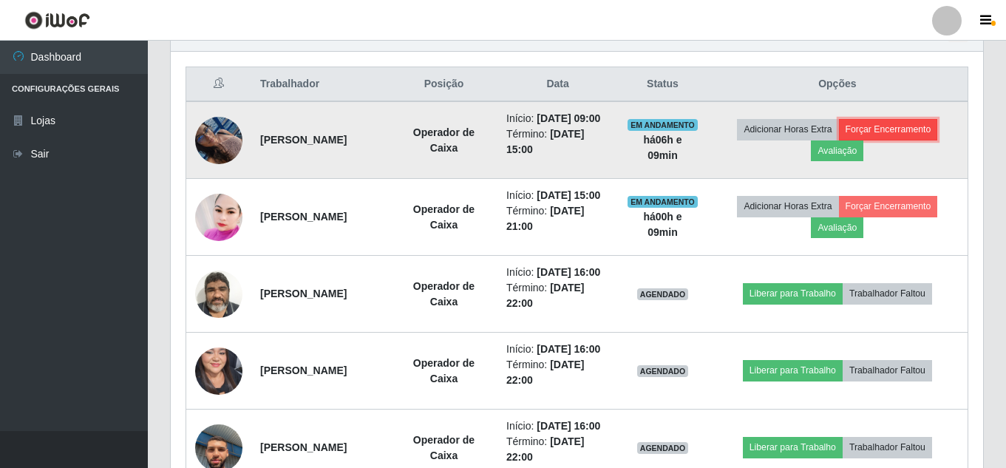
click at [914, 137] on button "Forçar Encerramento" at bounding box center [888, 129] width 99 height 21
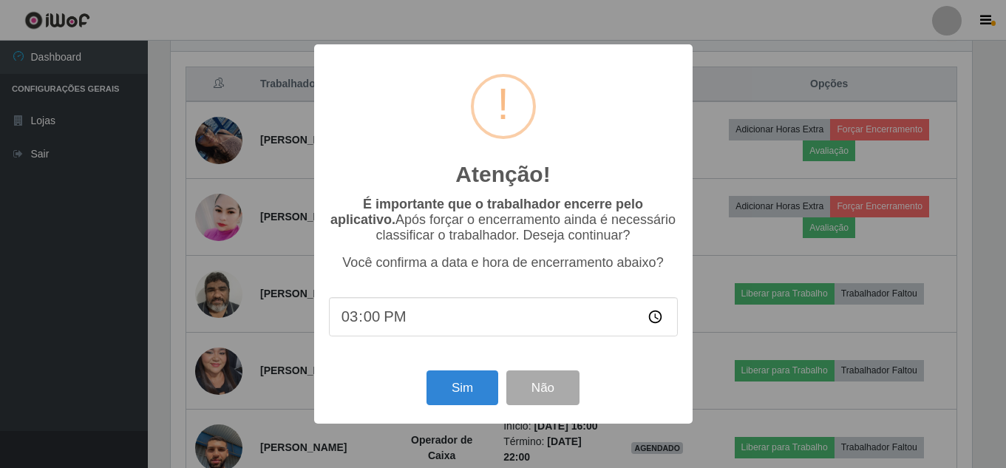
scroll to position [307, 805]
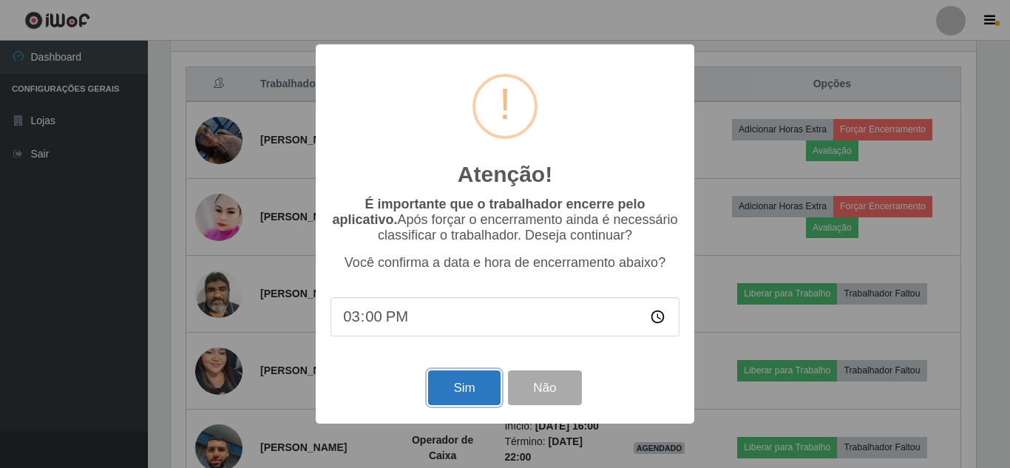
click at [455, 393] on button "Sim" at bounding box center [464, 387] width 72 height 35
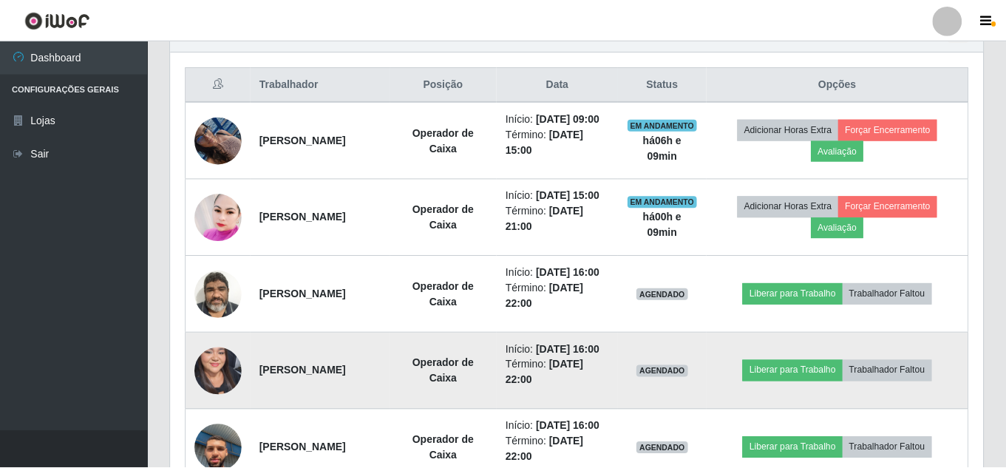
scroll to position [739086, 738580]
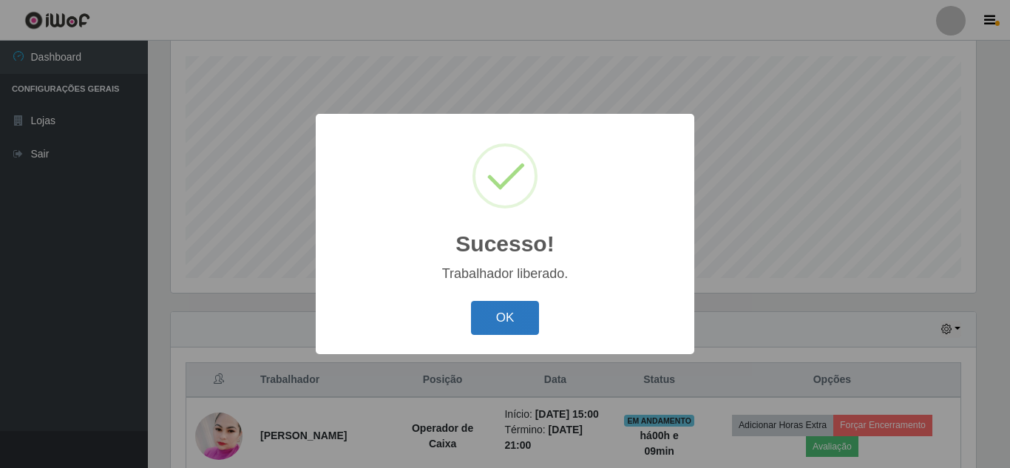
click at [514, 316] on button "OK" at bounding box center [505, 318] width 69 height 35
